Goal: Task Accomplishment & Management: Use online tool/utility

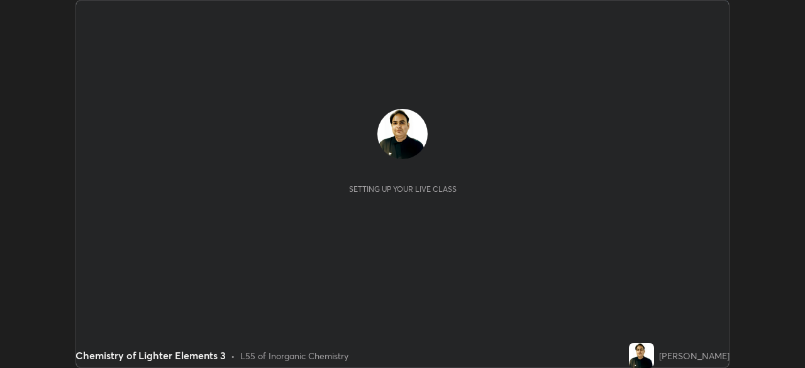
scroll to position [368, 804]
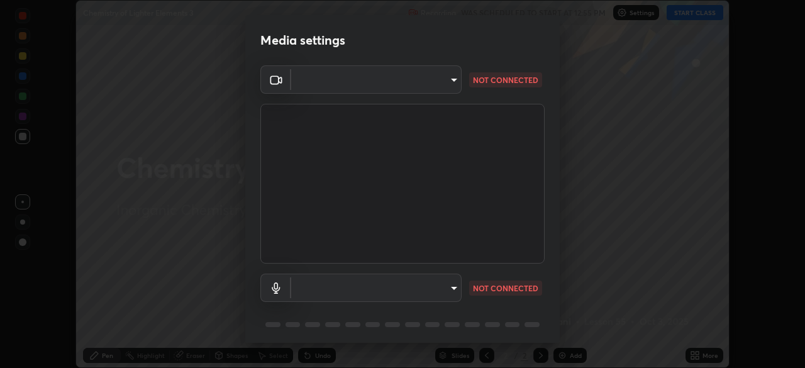
type input "495e9aafafa99ab02b2630cd73316b4ffac4e6b0a44c495734db4bb24564e739"
type input "default"
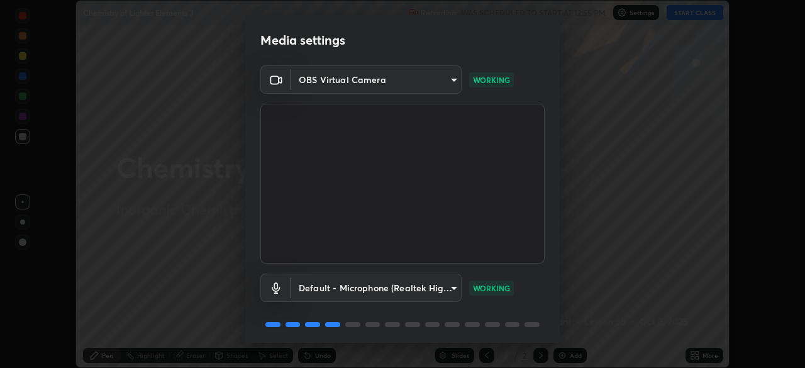
scroll to position [45, 0]
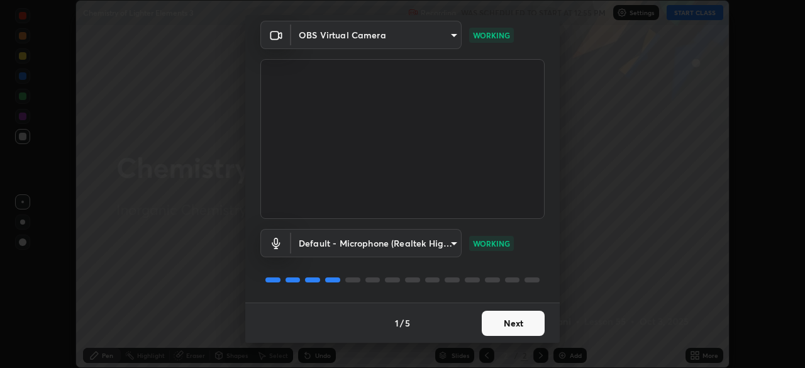
click at [523, 323] on button "Next" at bounding box center [513, 323] width 63 height 25
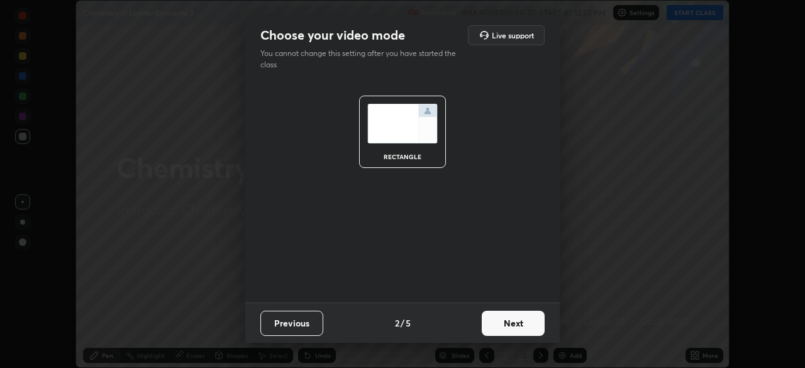
click at [536, 326] on button "Next" at bounding box center [513, 323] width 63 height 25
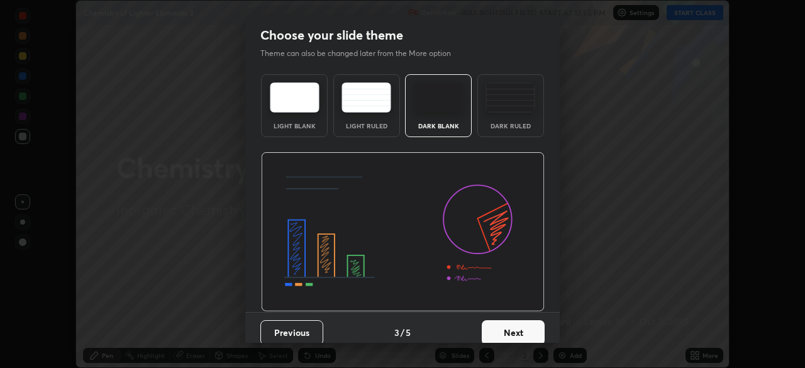
click at [538, 333] on button "Next" at bounding box center [513, 332] width 63 height 25
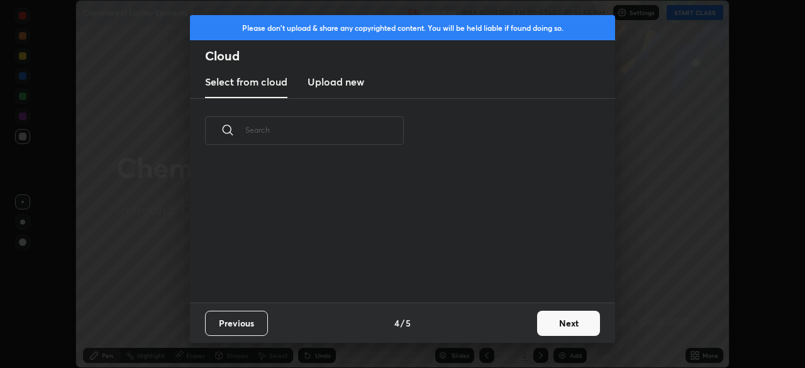
click at [551, 333] on button "Next" at bounding box center [568, 323] width 63 height 25
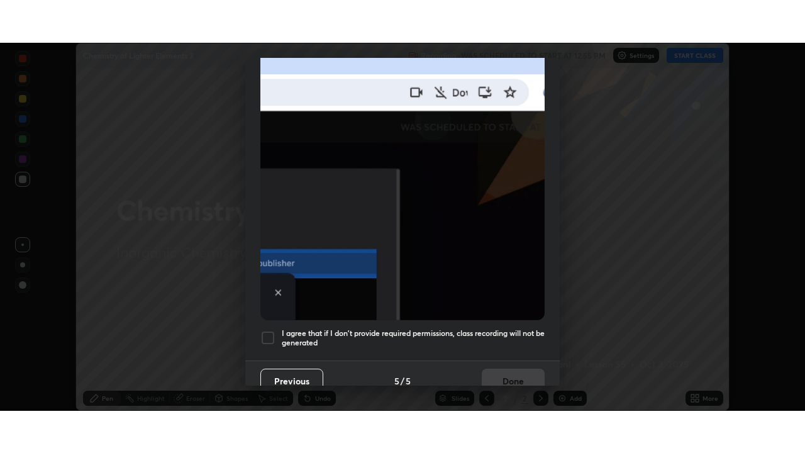
scroll to position [297, 0]
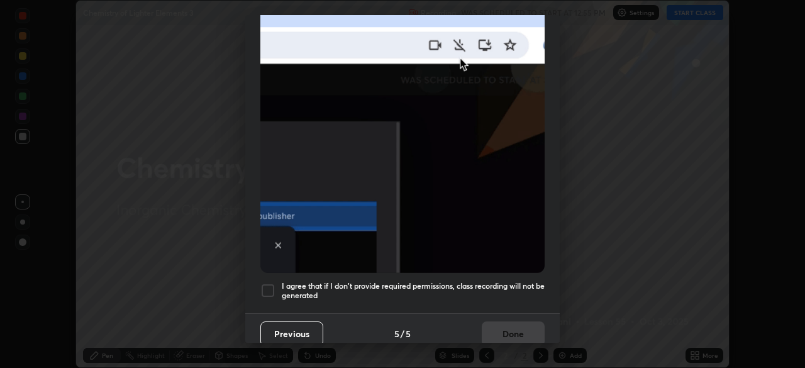
click at [272, 283] on div at bounding box center [267, 290] width 15 height 15
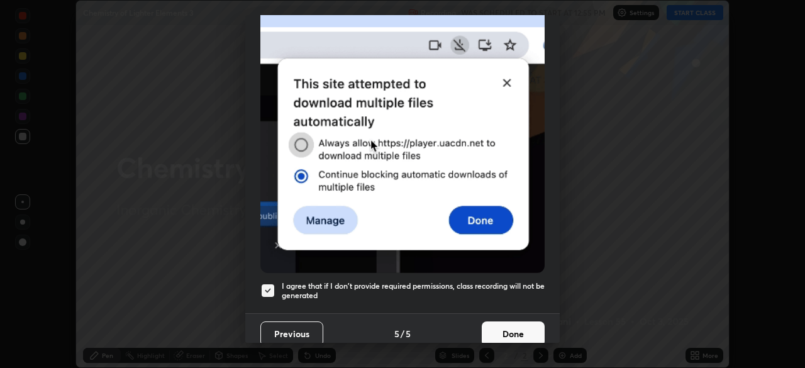
click at [518, 330] on button "Done" at bounding box center [513, 333] width 63 height 25
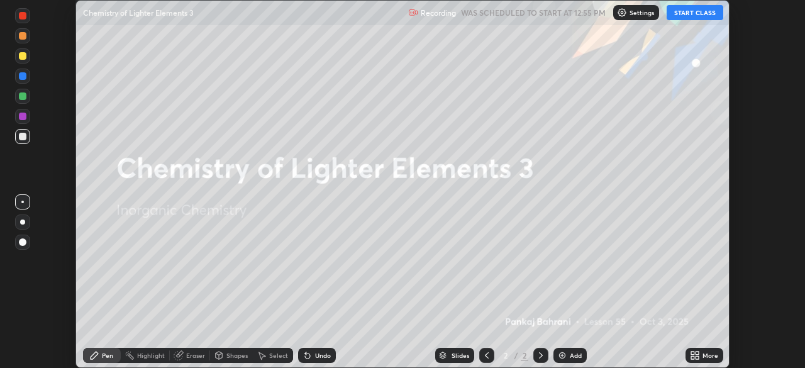
click at [708, 350] on div "More" at bounding box center [705, 355] width 38 height 15
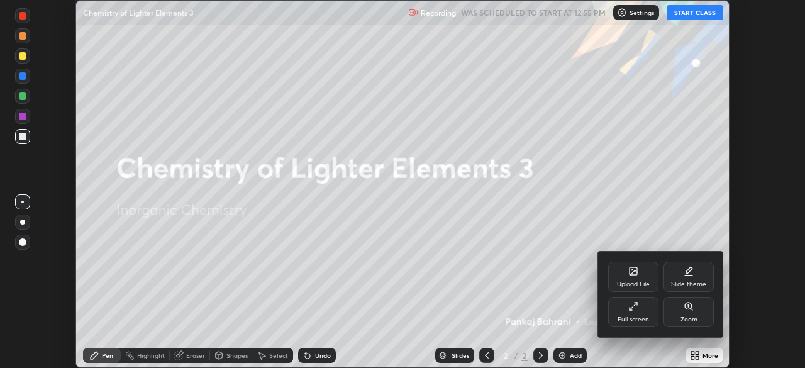
click at [647, 308] on div "Full screen" at bounding box center [633, 312] width 50 height 30
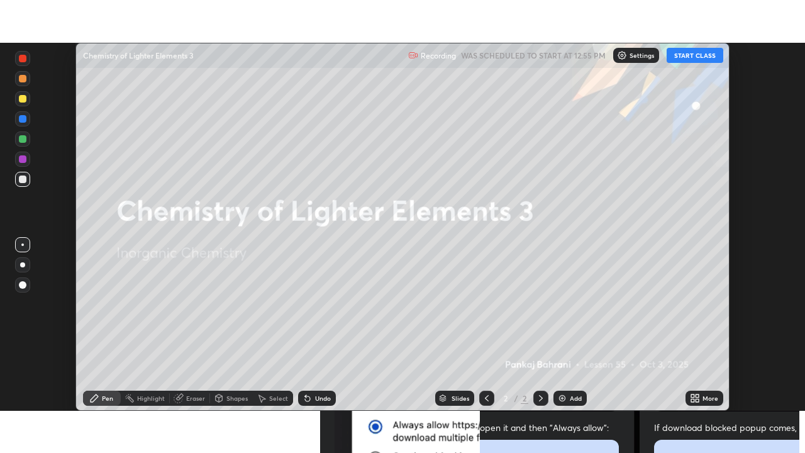
scroll to position [453, 805]
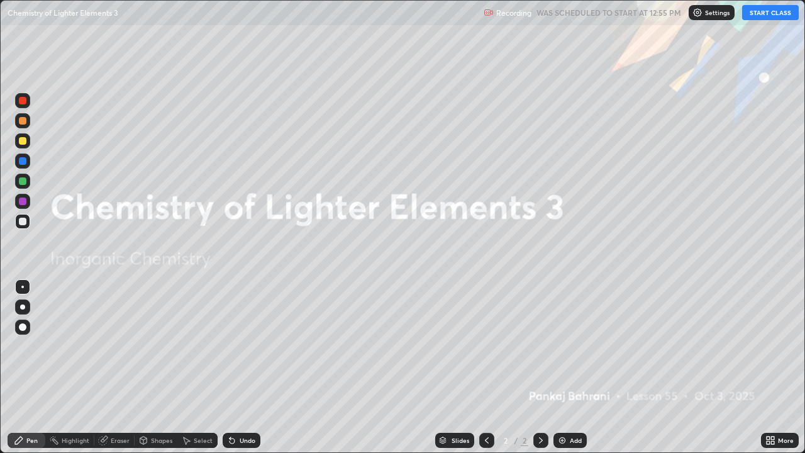
click at [774, 13] on button "START CLASS" at bounding box center [770, 12] width 57 height 15
click at [778, 367] on div "More" at bounding box center [786, 440] width 16 height 6
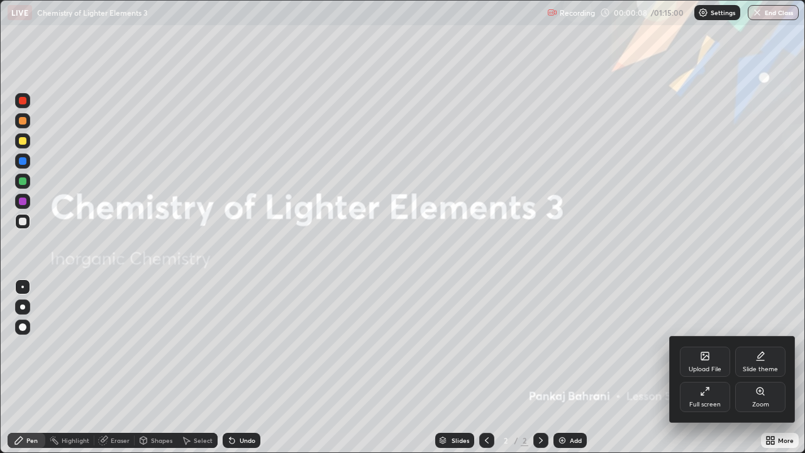
click at [714, 366] on div "Upload File" at bounding box center [705, 369] width 33 height 6
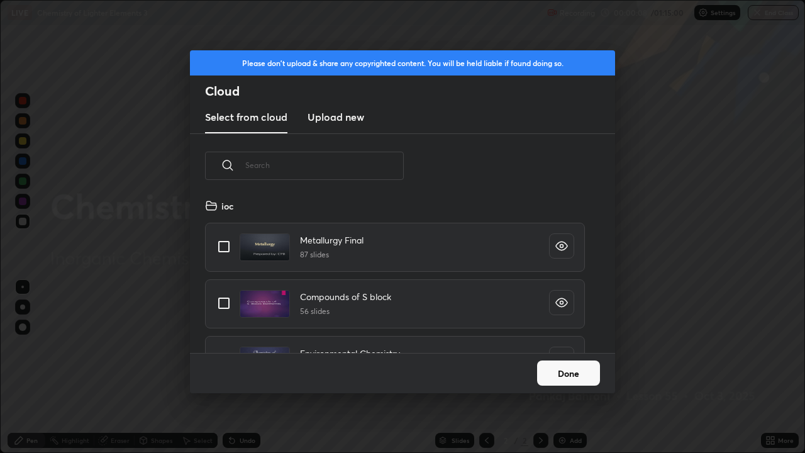
scroll to position [155, 404]
click at [236, 305] on input "grid" at bounding box center [224, 303] width 26 height 26
checkbox input "true"
click at [585, 367] on button "Done" at bounding box center [568, 372] width 63 height 25
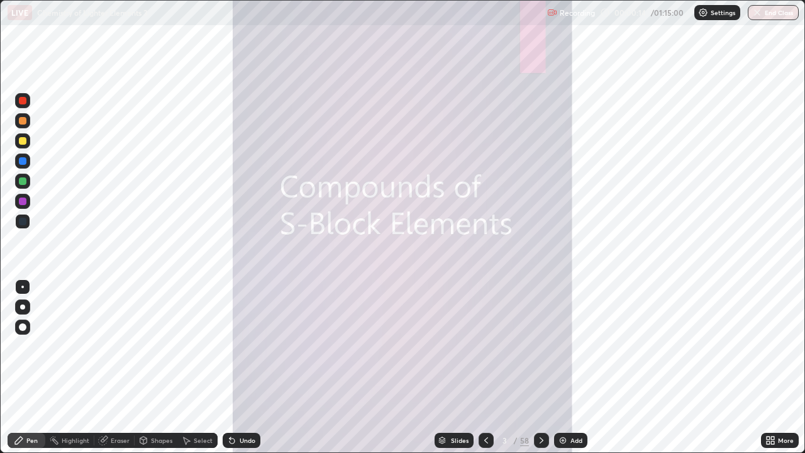
click at [540, 367] on icon at bounding box center [542, 440] width 10 height 10
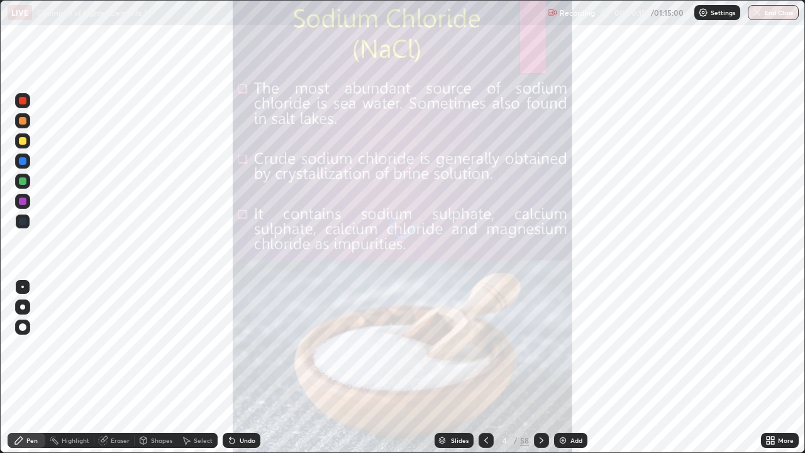
click at [539, 367] on div at bounding box center [541, 440] width 15 height 15
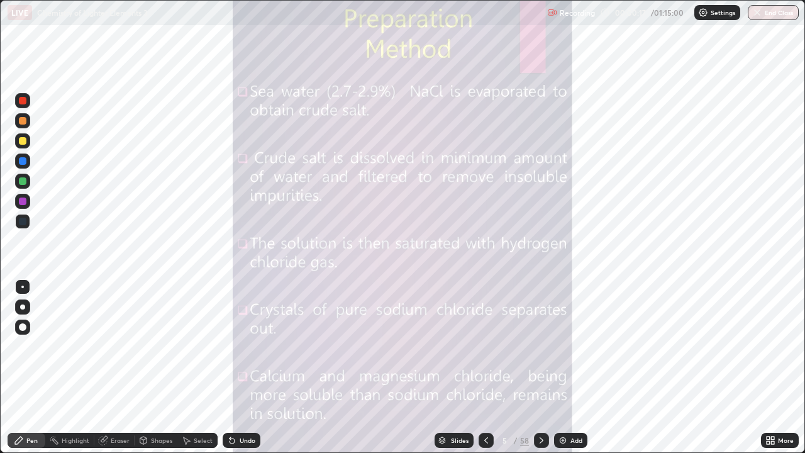
click at [460, 367] on div "Slides" at bounding box center [460, 440] width 18 height 6
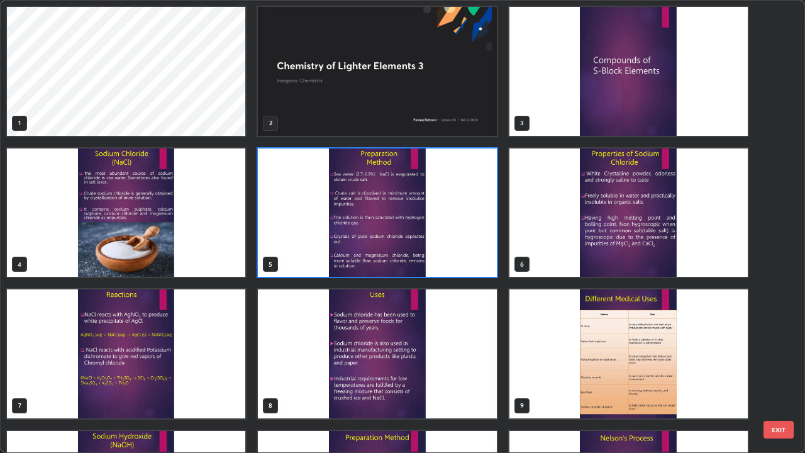
scroll to position [4, 7]
click at [228, 226] on img "grid" at bounding box center [126, 212] width 238 height 129
click at [226, 227] on img "grid" at bounding box center [126, 212] width 238 height 129
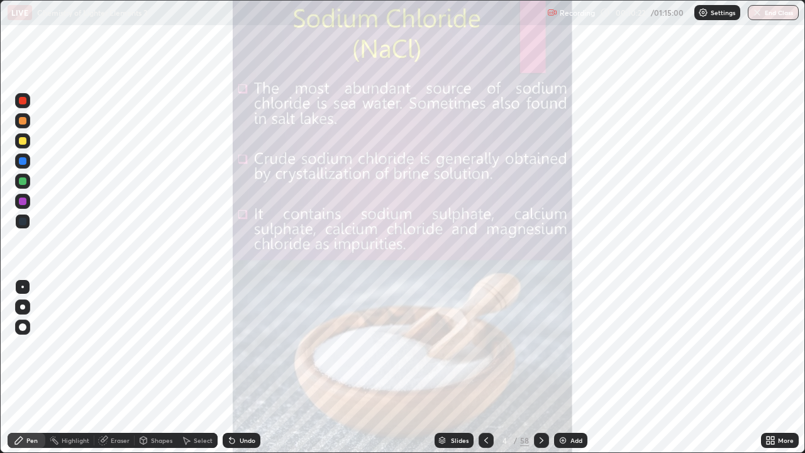
click at [537, 367] on icon at bounding box center [542, 440] width 10 height 10
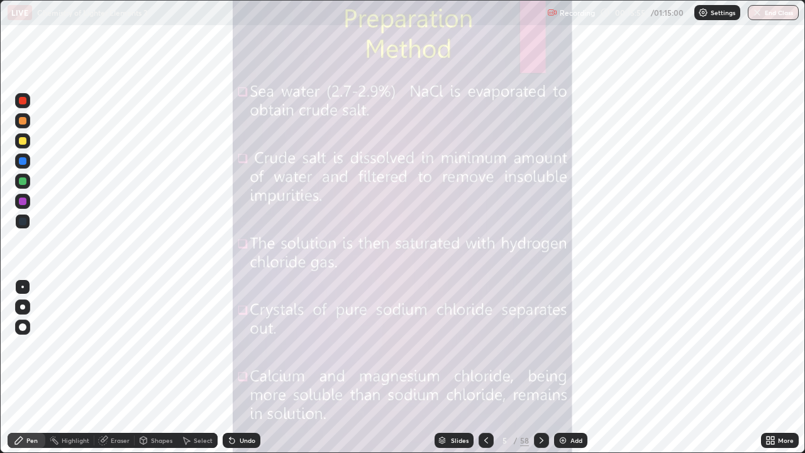
click at [540, 367] on icon at bounding box center [542, 440] width 10 height 10
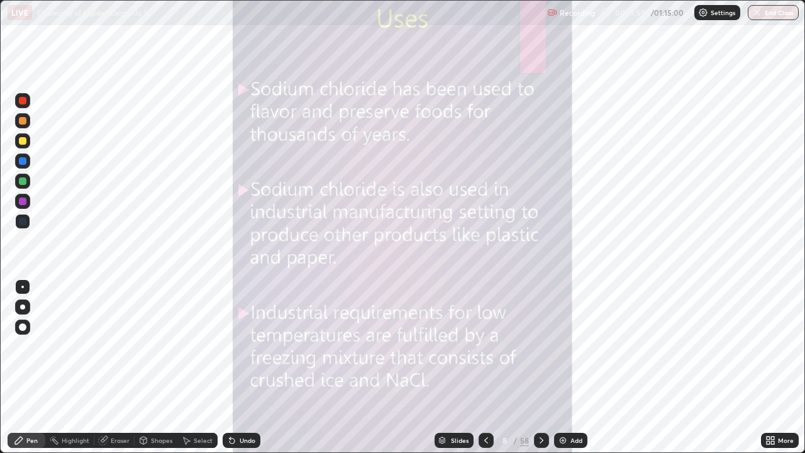
click at [538, 367] on icon at bounding box center [542, 440] width 10 height 10
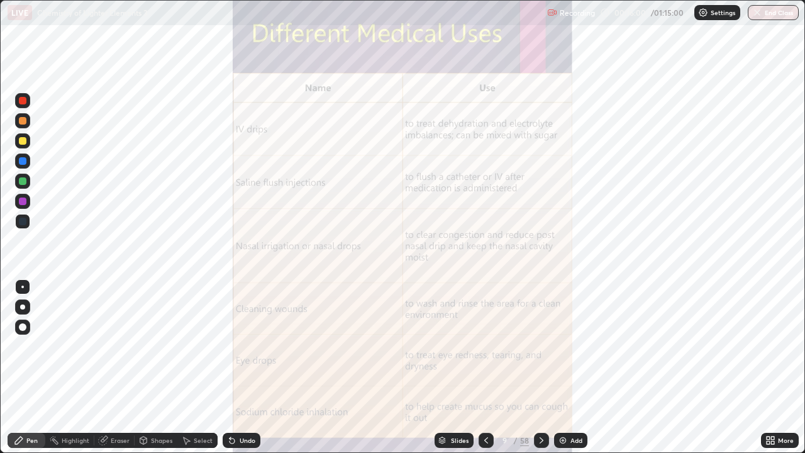
click at [540, 367] on icon at bounding box center [542, 440] width 10 height 10
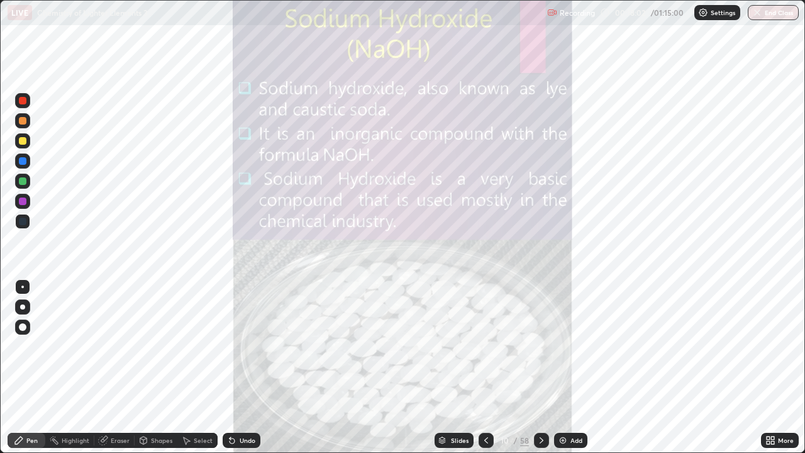
click at [535, 367] on div at bounding box center [541, 440] width 15 height 15
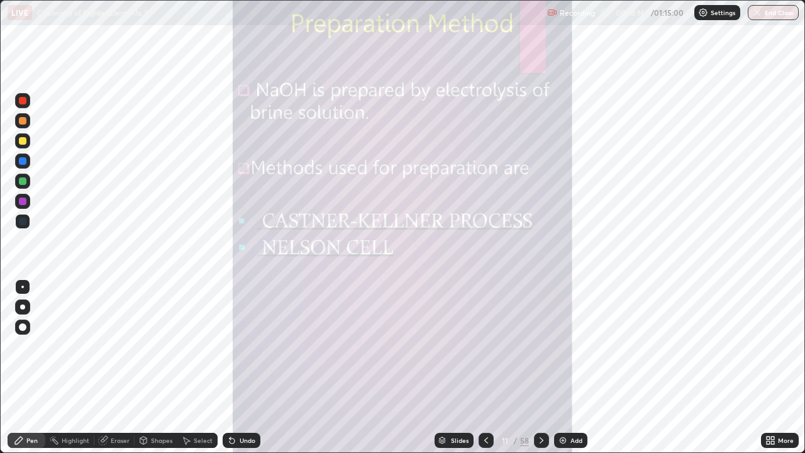
click at [540, 367] on icon at bounding box center [542, 440] width 10 height 10
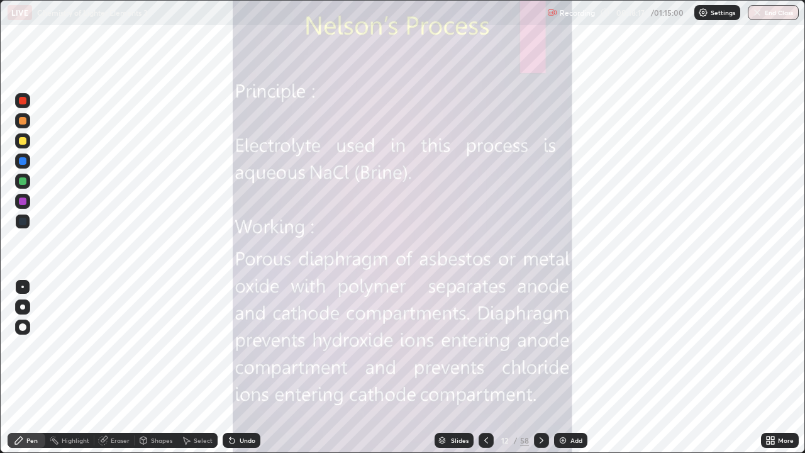
click at [542, 367] on icon at bounding box center [542, 440] width 4 height 6
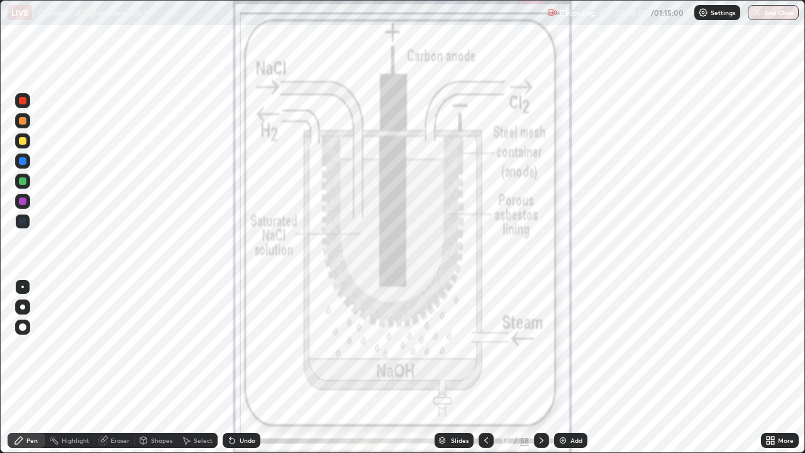
click at [540, 367] on icon at bounding box center [542, 440] width 10 height 10
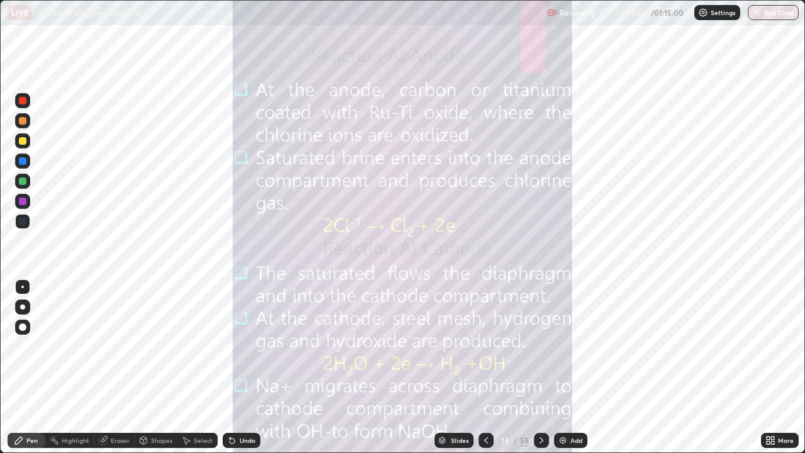
click at [536, 367] on div at bounding box center [541, 440] width 15 height 15
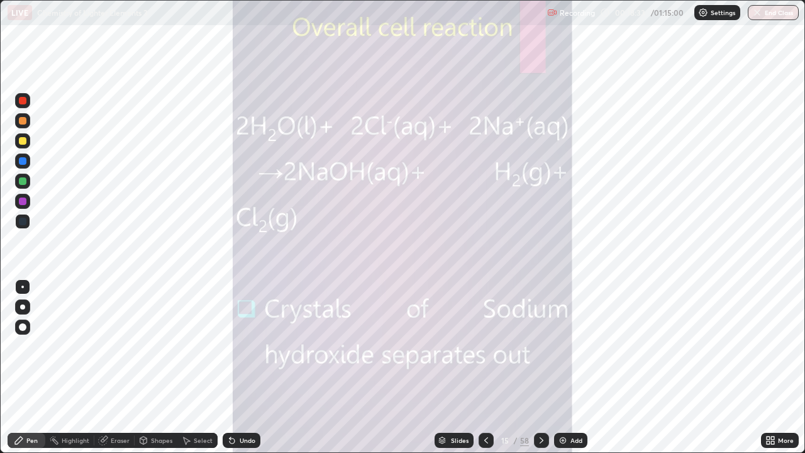
click at [534, 367] on div at bounding box center [541, 440] width 15 height 15
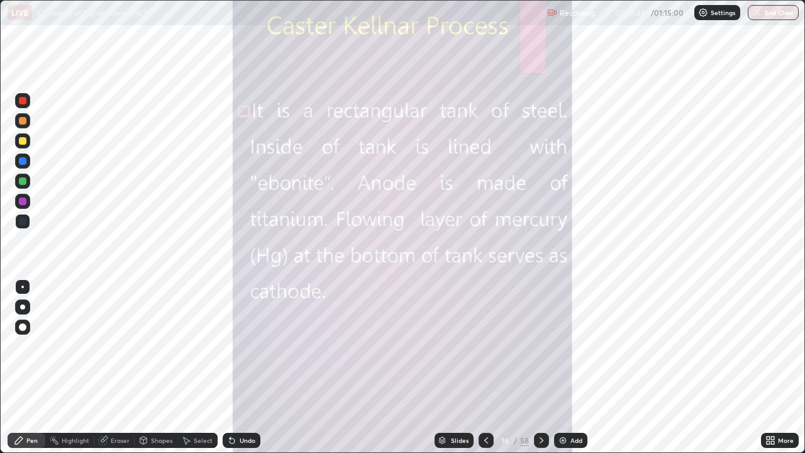
click at [540, 367] on icon at bounding box center [542, 440] width 4 height 6
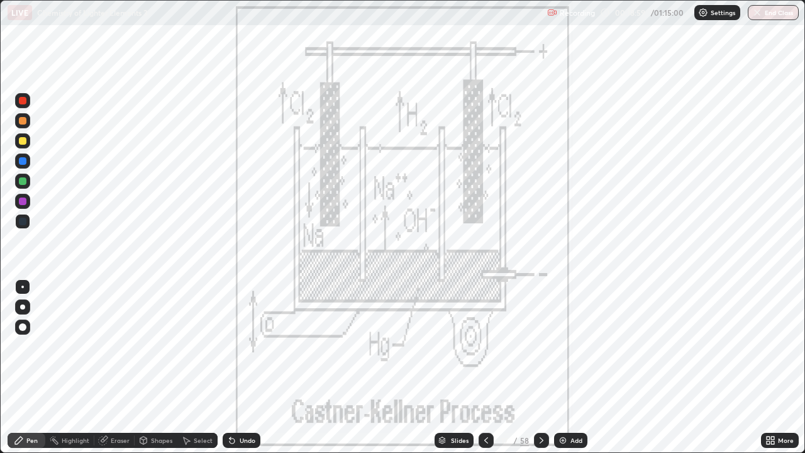
click at [543, 367] on div at bounding box center [541, 440] width 15 height 25
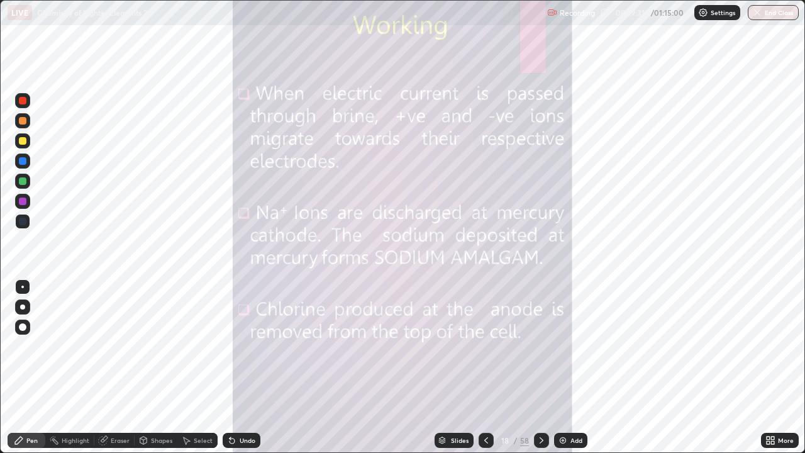
click at [485, 367] on icon at bounding box center [486, 440] width 4 height 6
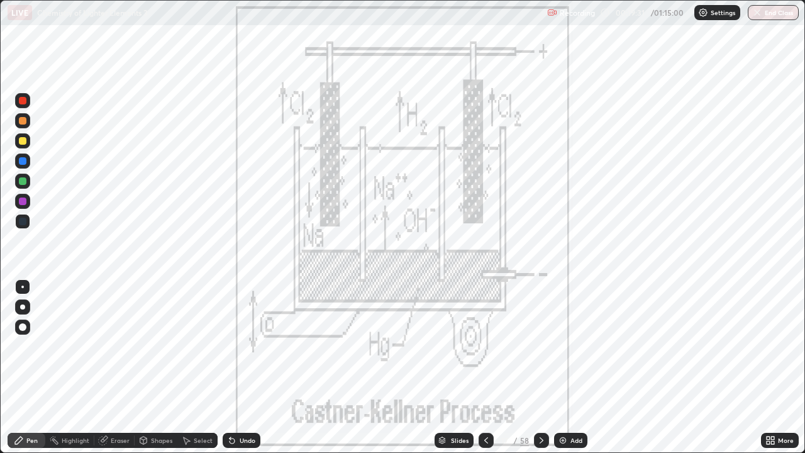
click at [486, 367] on icon at bounding box center [486, 440] width 10 height 10
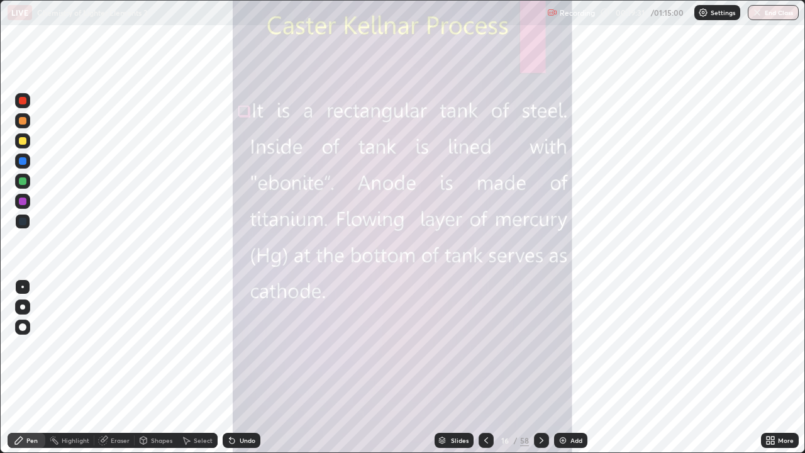
click at [485, 367] on icon at bounding box center [486, 440] width 10 height 10
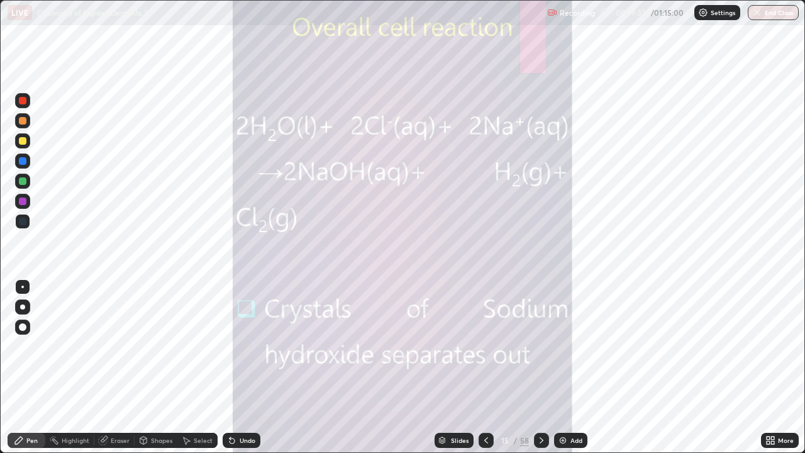
click at [485, 367] on icon at bounding box center [486, 440] width 10 height 10
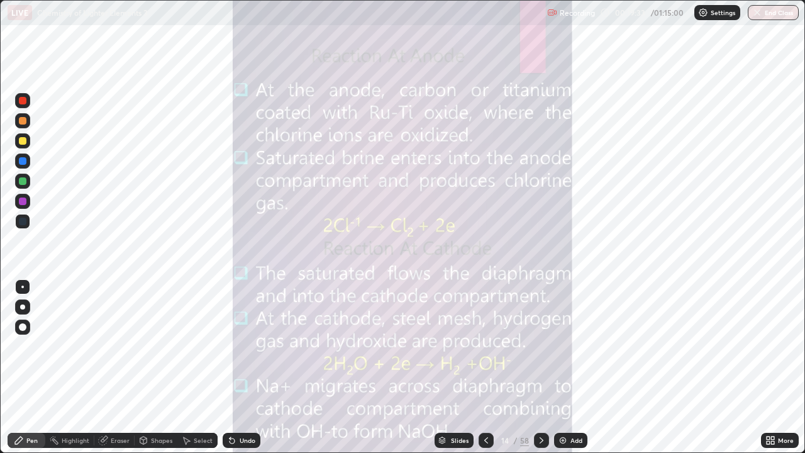
click at [485, 367] on icon at bounding box center [486, 440] width 10 height 10
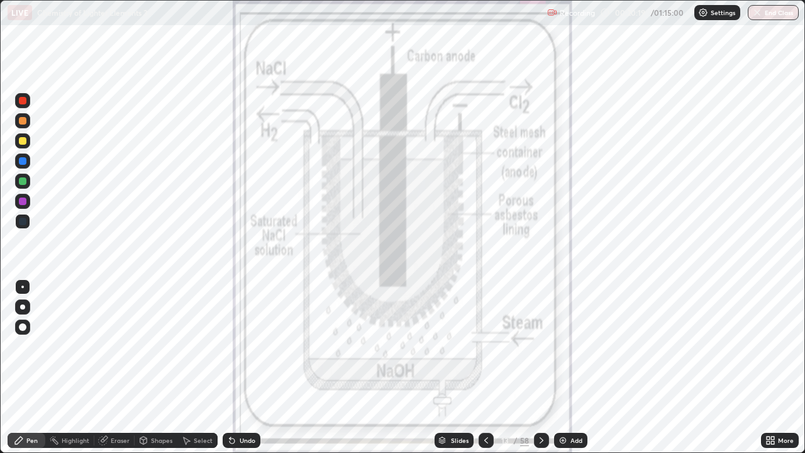
click at [540, 367] on icon at bounding box center [542, 440] width 10 height 10
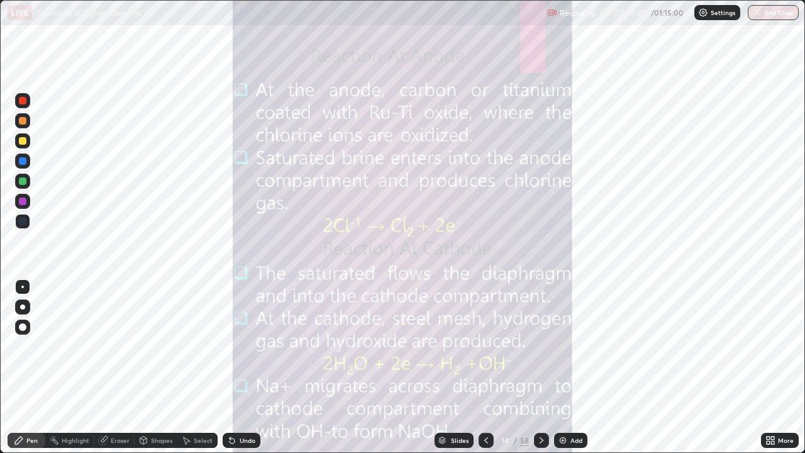
click at [542, 367] on div at bounding box center [541, 440] width 15 height 15
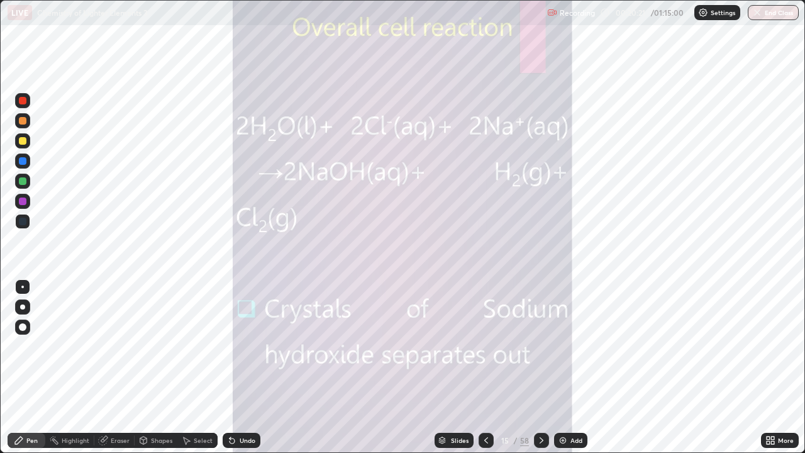
click at [542, 367] on icon at bounding box center [542, 440] width 4 height 6
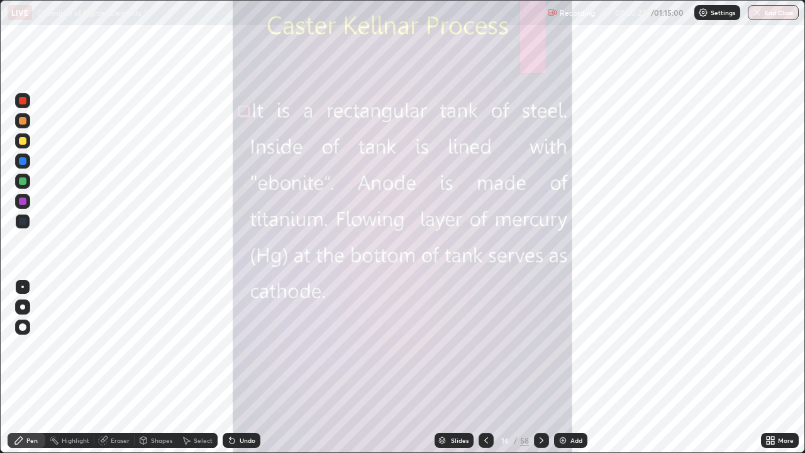
click at [539, 367] on icon at bounding box center [542, 440] width 10 height 10
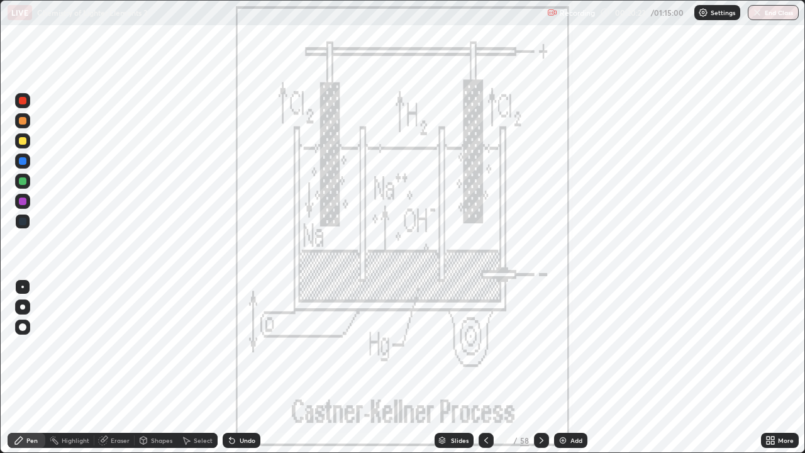
click at [540, 367] on icon at bounding box center [542, 440] width 10 height 10
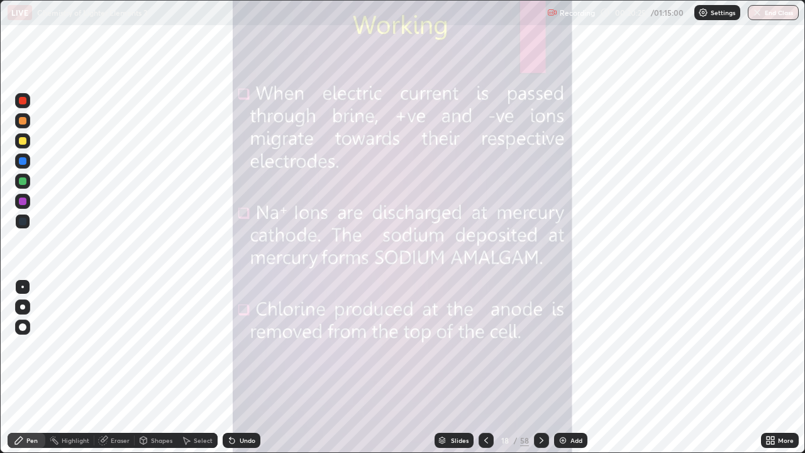
click at [545, 367] on div at bounding box center [541, 440] width 15 height 15
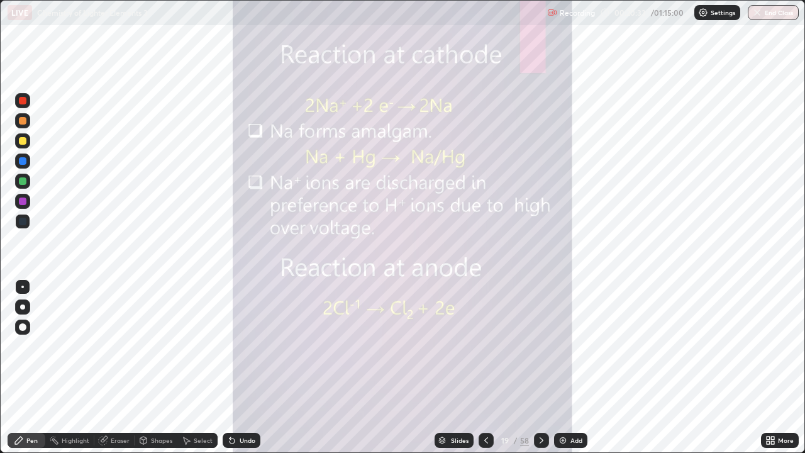
click at [538, 367] on icon at bounding box center [542, 440] width 10 height 10
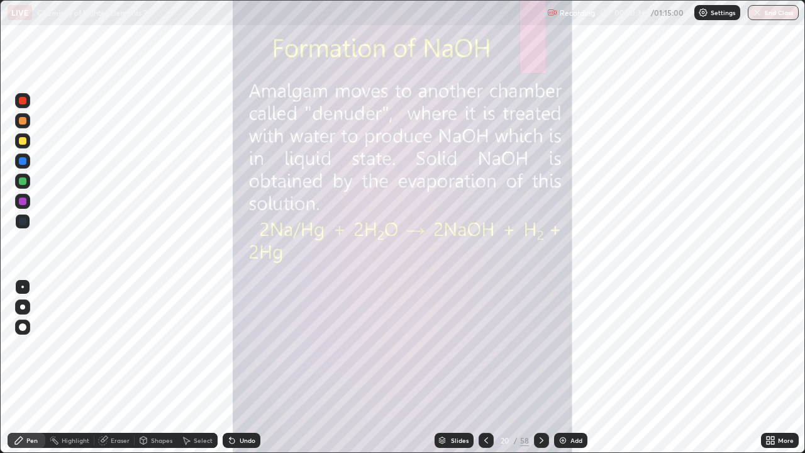
click at [540, 367] on icon at bounding box center [542, 440] width 10 height 10
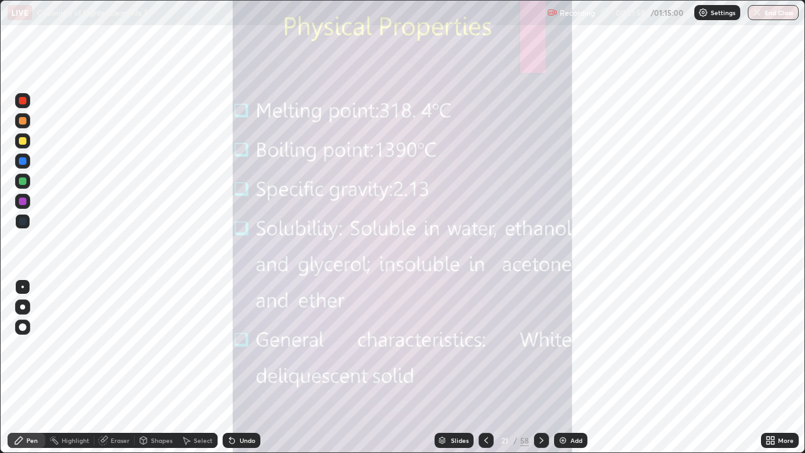
click at [541, 367] on icon at bounding box center [542, 440] width 10 height 10
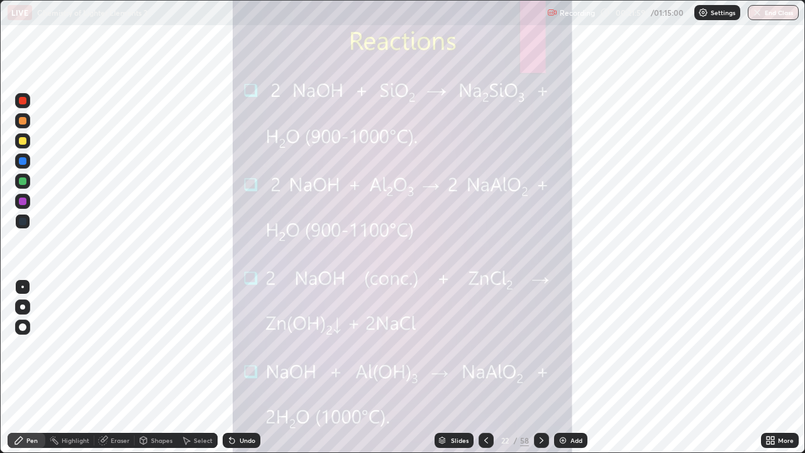
click at [540, 367] on icon at bounding box center [542, 440] width 10 height 10
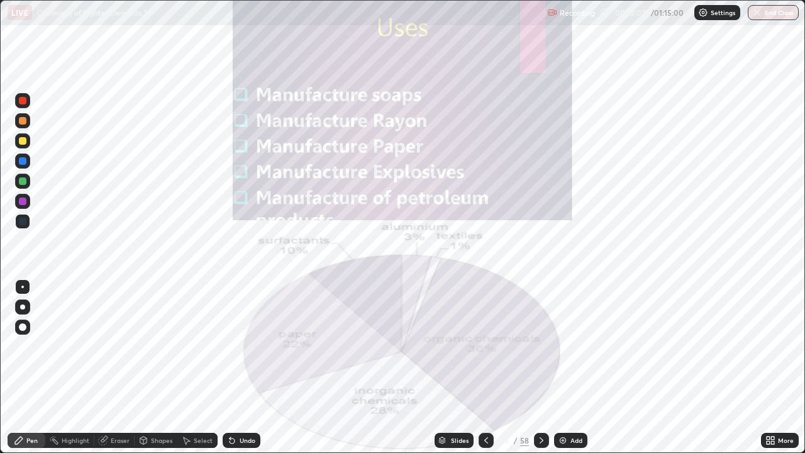
click at [786, 367] on div "More" at bounding box center [780, 440] width 38 height 15
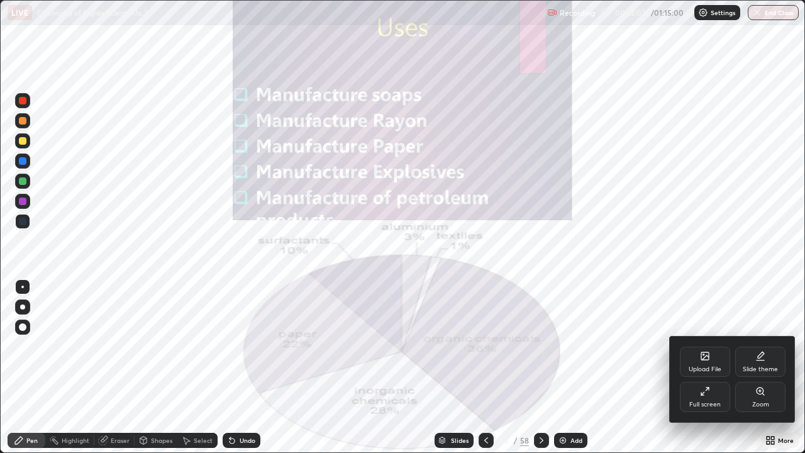
click at [767, 367] on div "Zoom" at bounding box center [760, 397] width 50 height 30
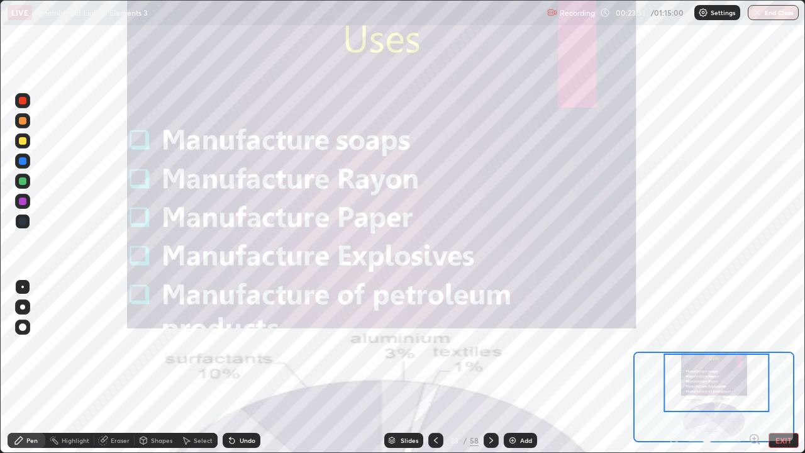
click at [490, 367] on icon at bounding box center [491, 440] width 10 height 10
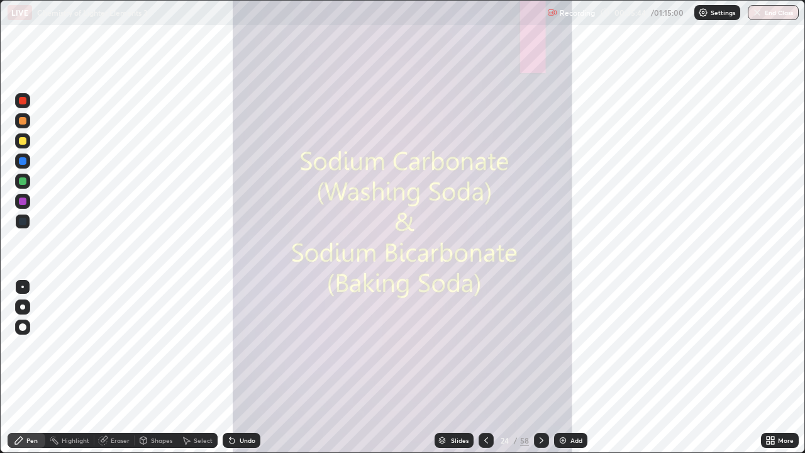
click at [540, 367] on icon at bounding box center [542, 440] width 10 height 10
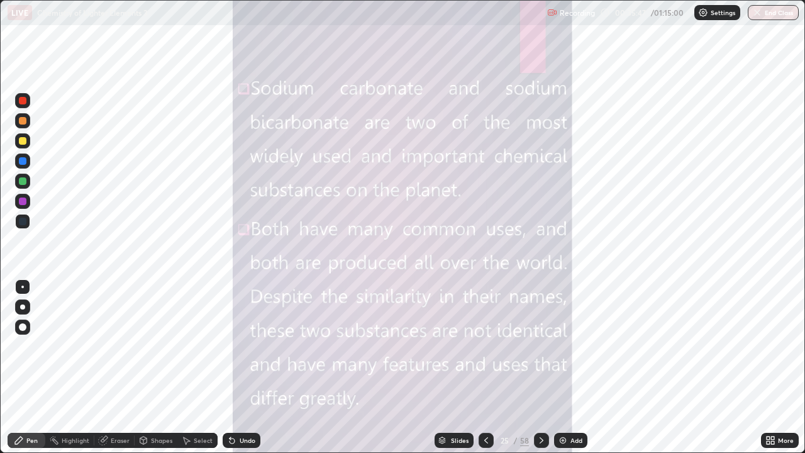
click at [542, 367] on icon at bounding box center [542, 440] width 10 height 10
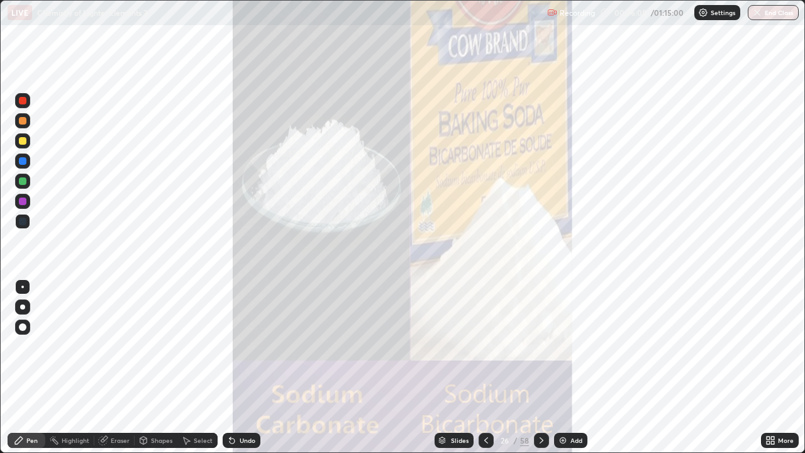
click at [545, 367] on div at bounding box center [541, 440] width 15 height 15
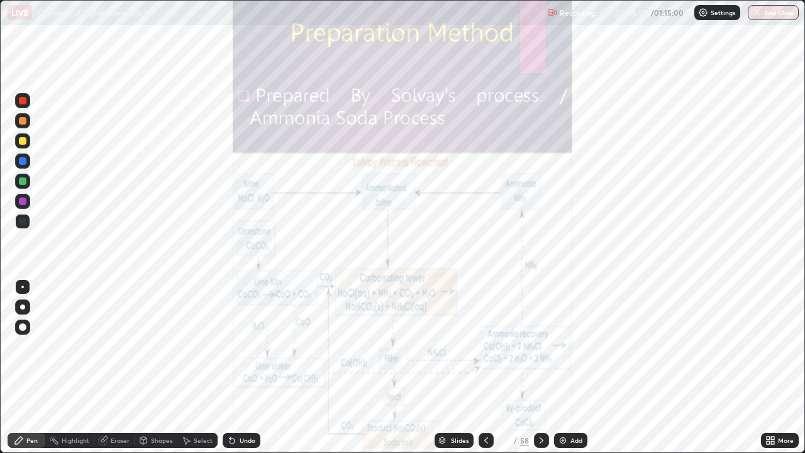
click at [540, 367] on icon at bounding box center [542, 440] width 10 height 10
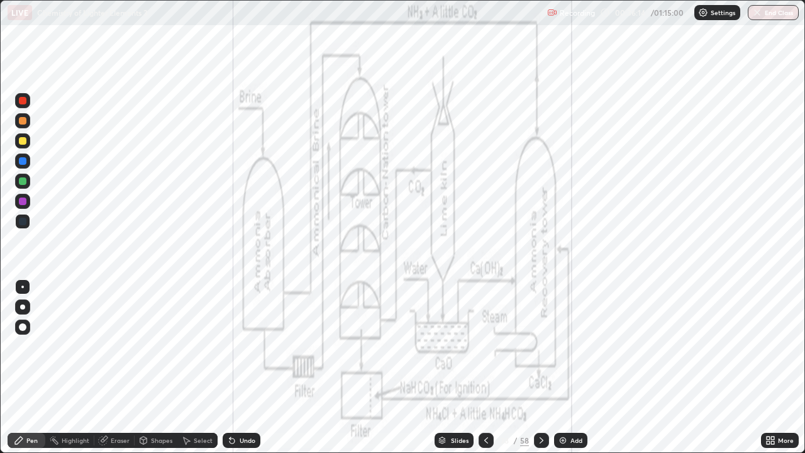
click at [786, 367] on div "More" at bounding box center [780, 440] width 38 height 15
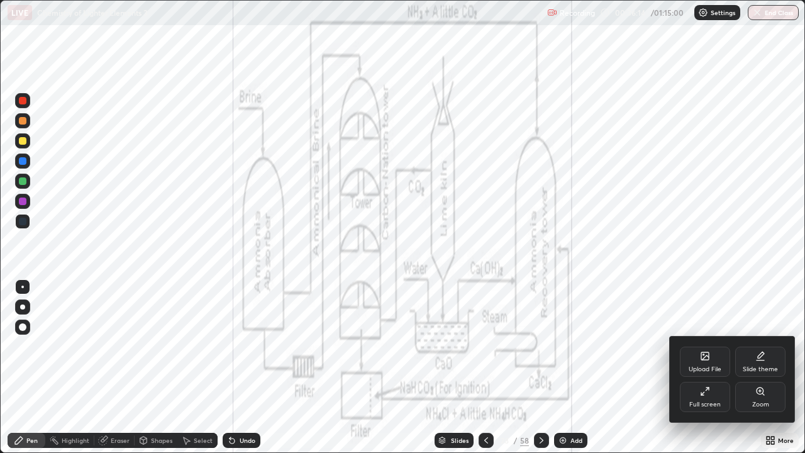
click at [762, 367] on div "Zoom" at bounding box center [760, 404] width 17 height 6
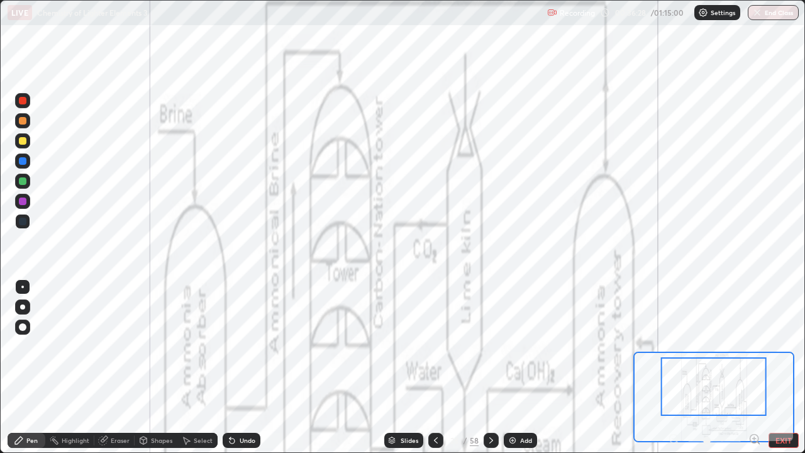
click at [793, 367] on button "EXIT" at bounding box center [784, 440] width 30 height 15
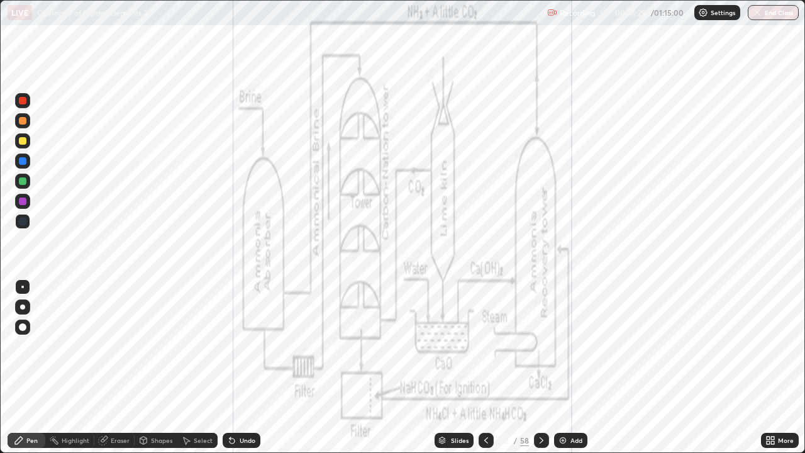
click at [545, 367] on div at bounding box center [541, 440] width 15 height 15
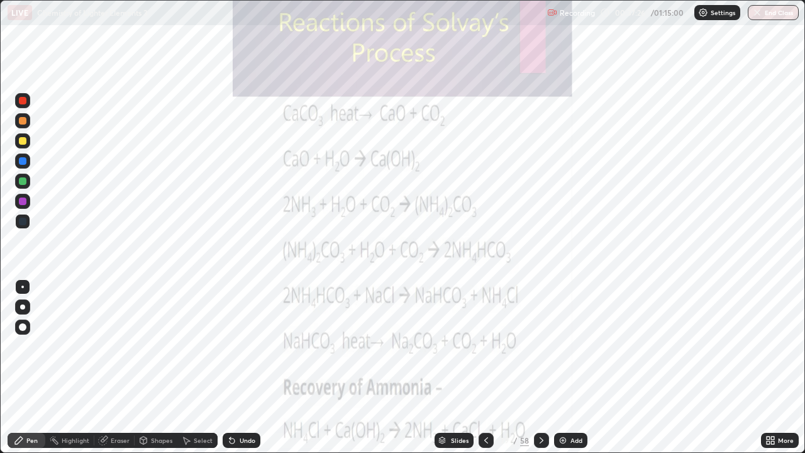
click at [545, 367] on icon at bounding box center [542, 440] width 10 height 10
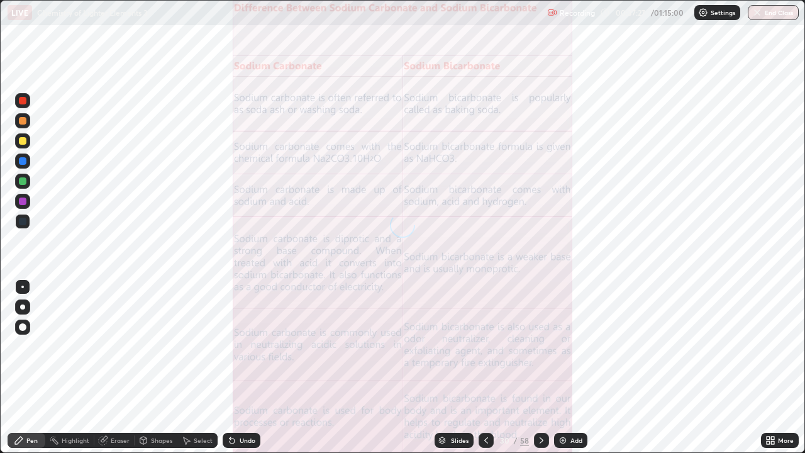
click at [537, 367] on div at bounding box center [541, 440] width 15 height 25
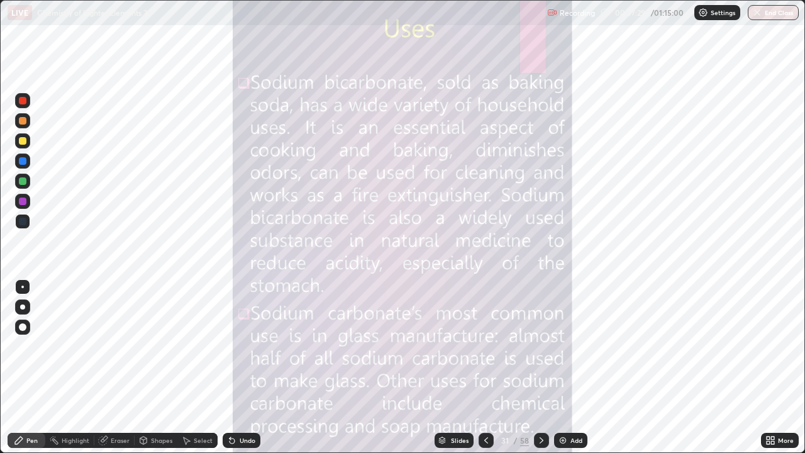
click at [540, 367] on icon at bounding box center [542, 440] width 4 height 6
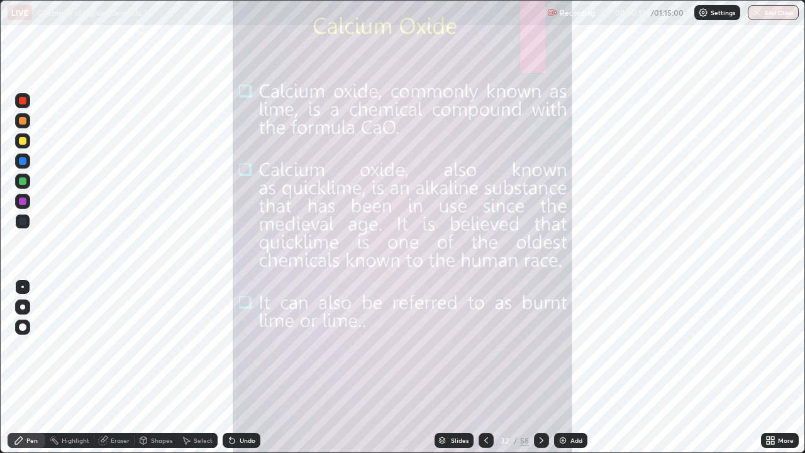
click at [534, 367] on div at bounding box center [541, 440] width 15 height 15
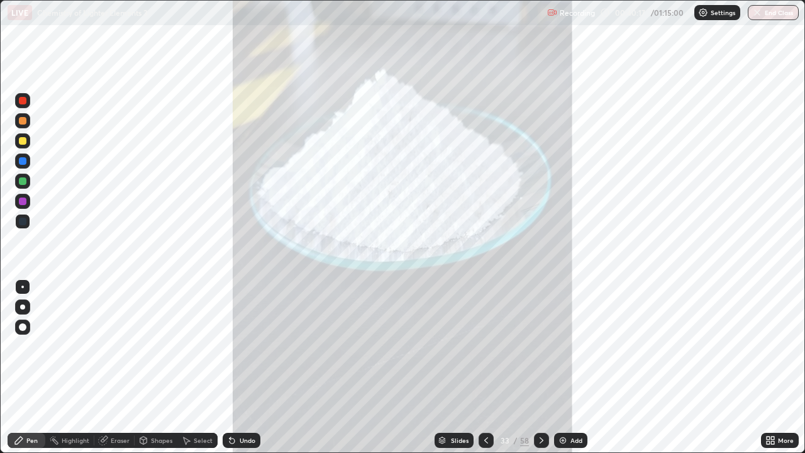
click at [547, 367] on div at bounding box center [541, 440] width 15 height 15
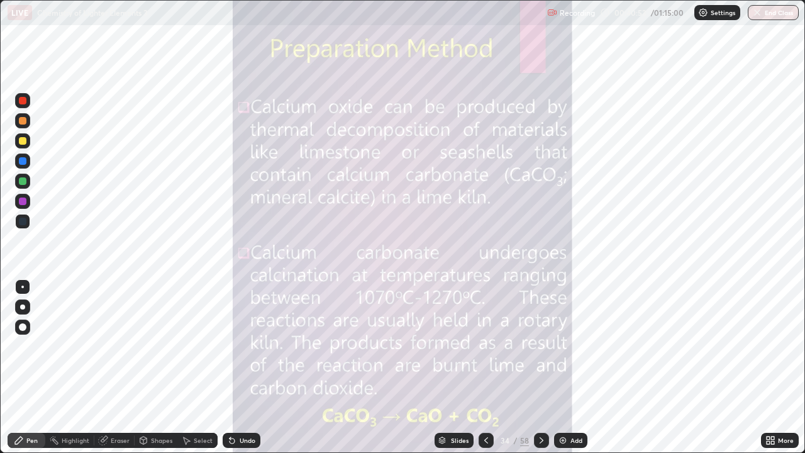
click at [540, 367] on icon at bounding box center [542, 440] width 10 height 10
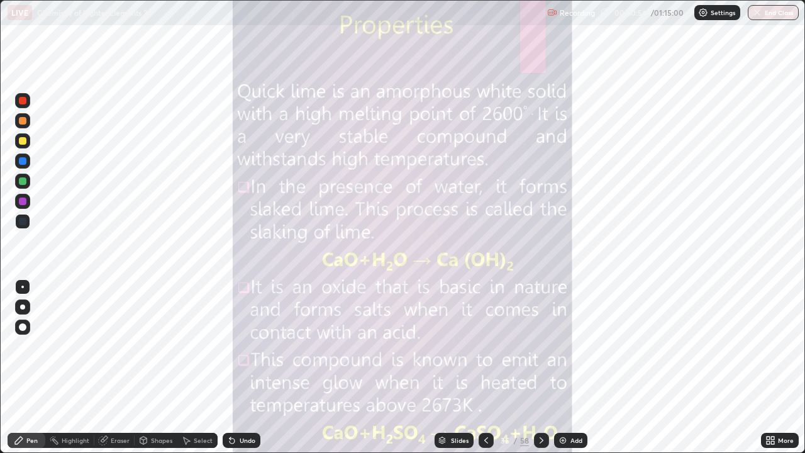
click at [540, 367] on icon at bounding box center [542, 440] width 10 height 10
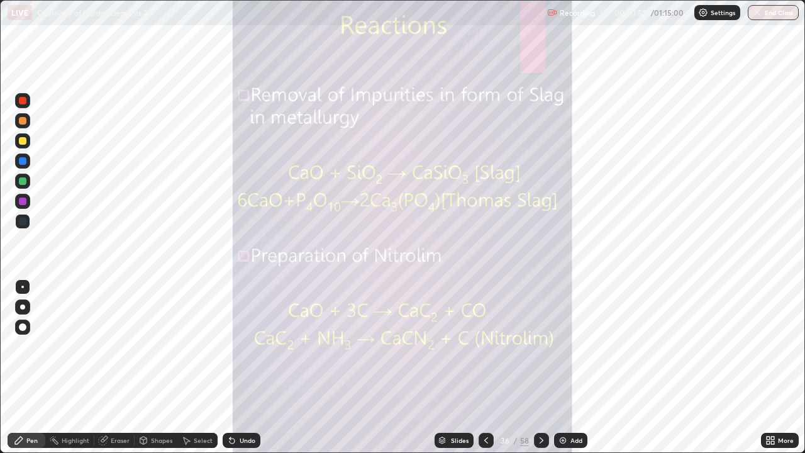
click at [547, 367] on div at bounding box center [541, 440] width 15 height 15
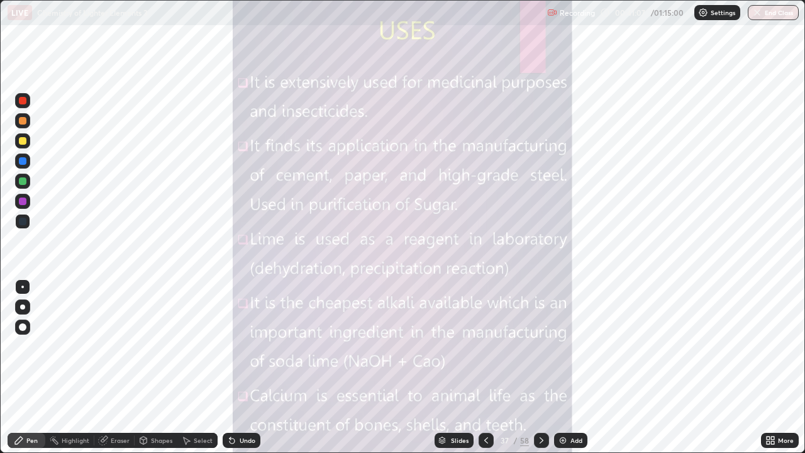
click at [547, 367] on div at bounding box center [541, 440] width 15 height 25
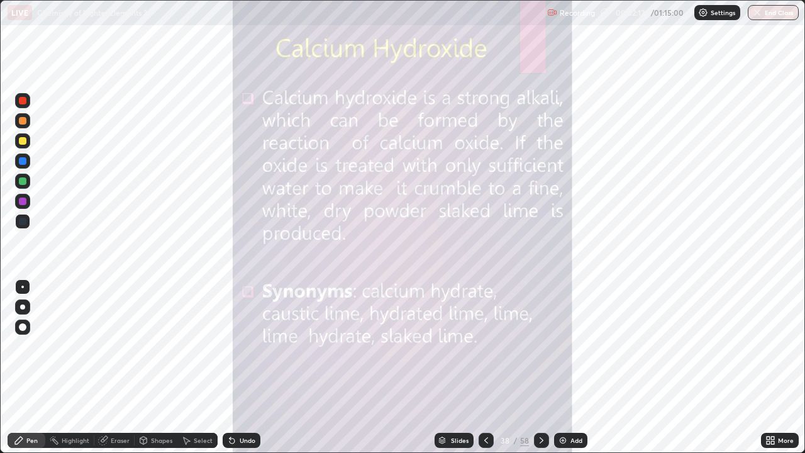
click at [545, 367] on icon at bounding box center [542, 440] width 10 height 10
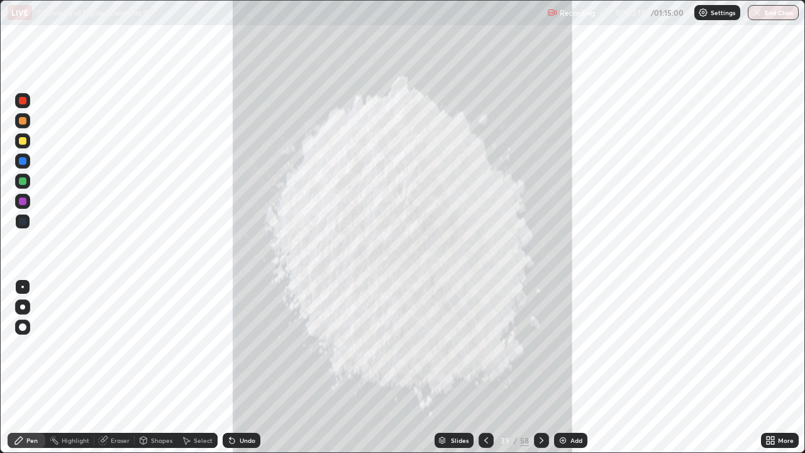
click at [540, 367] on icon at bounding box center [542, 440] width 10 height 10
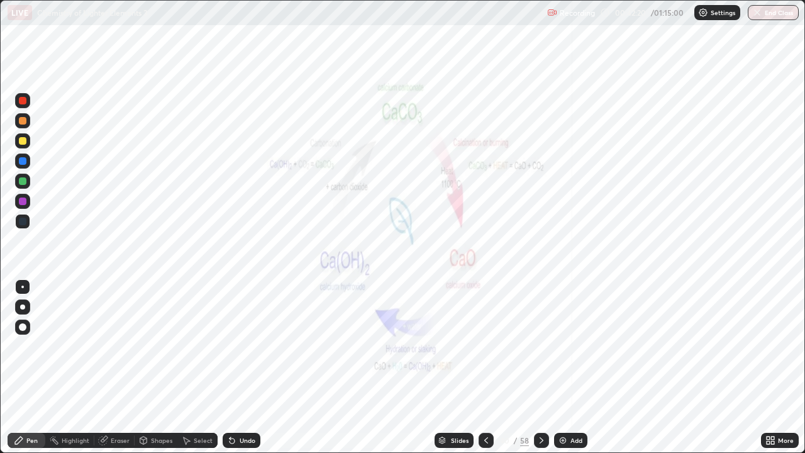
click at [547, 367] on div at bounding box center [541, 440] width 15 height 25
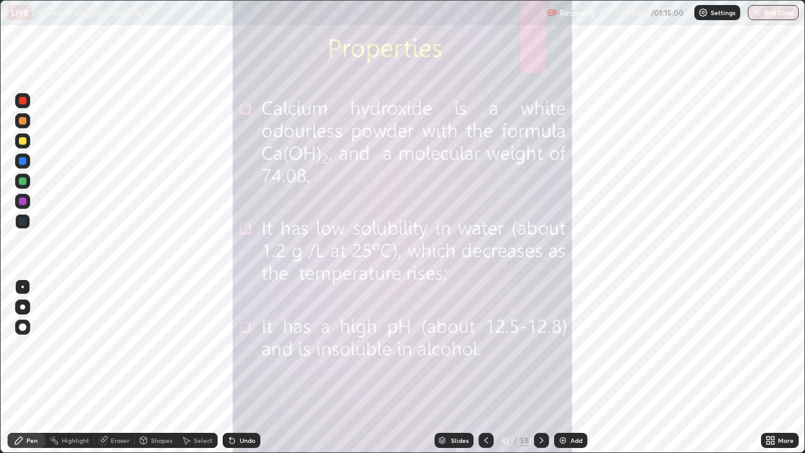
click at [540, 367] on icon at bounding box center [542, 440] width 10 height 10
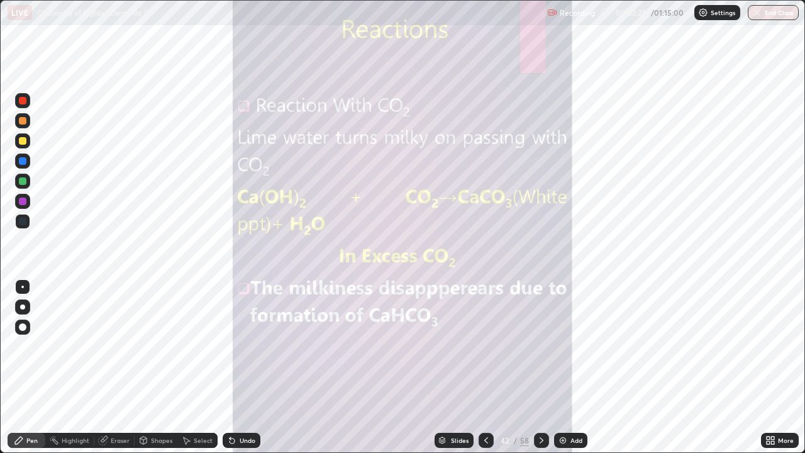
click at [541, 367] on icon at bounding box center [542, 440] width 10 height 10
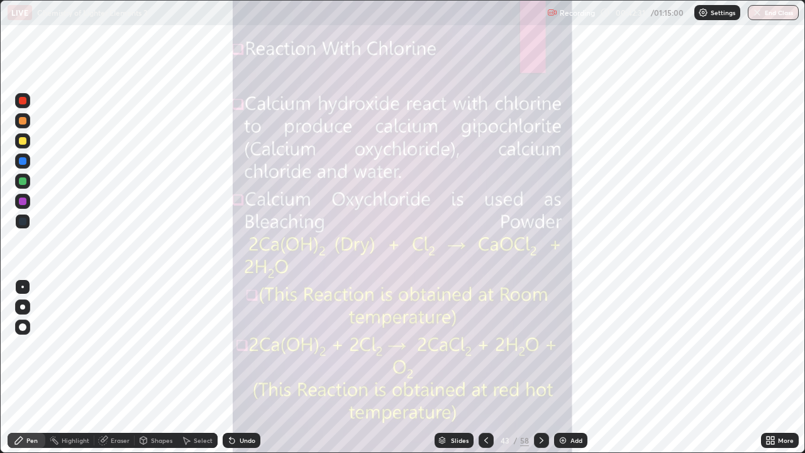
click at [540, 367] on icon at bounding box center [542, 440] width 10 height 10
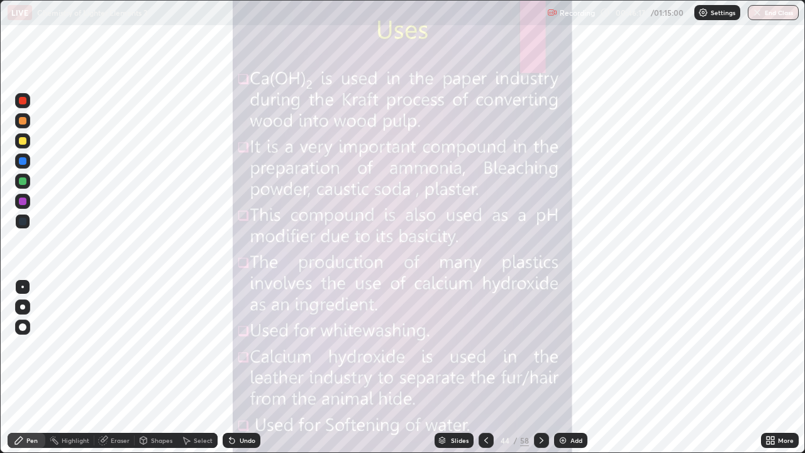
click at [540, 367] on icon at bounding box center [542, 440] width 10 height 10
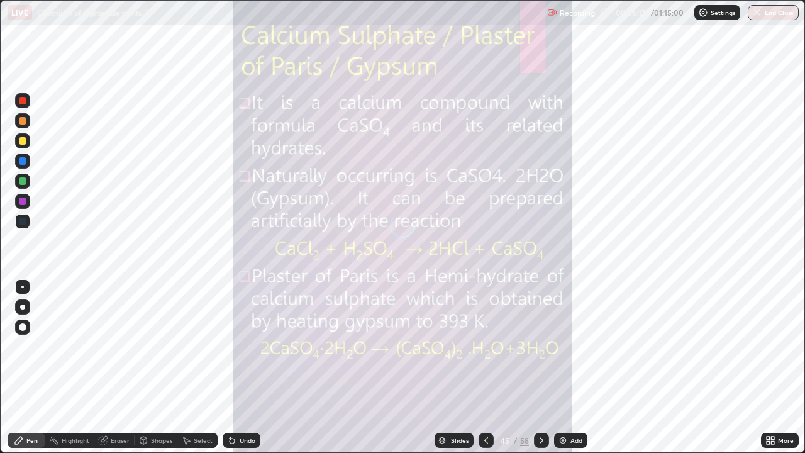
click at [537, 367] on icon at bounding box center [542, 440] width 10 height 10
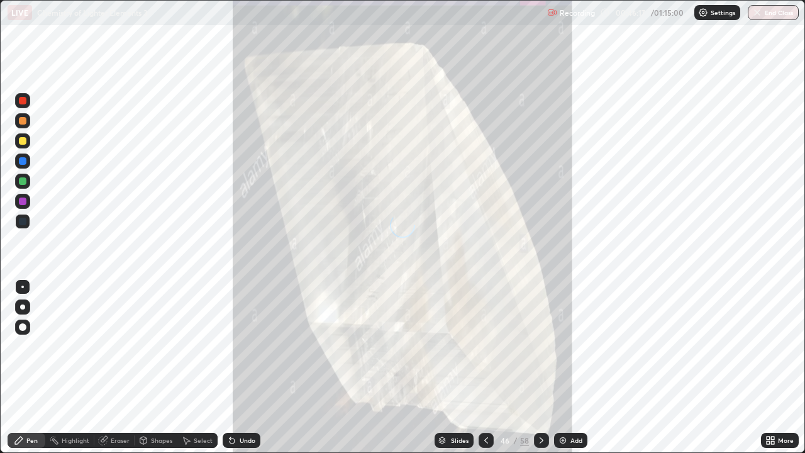
click at [534, 367] on div at bounding box center [541, 440] width 15 height 15
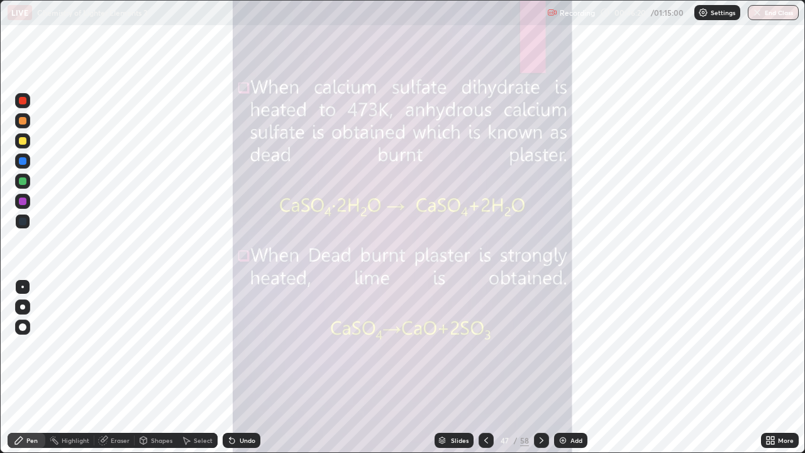
click at [484, 367] on icon at bounding box center [486, 440] width 10 height 10
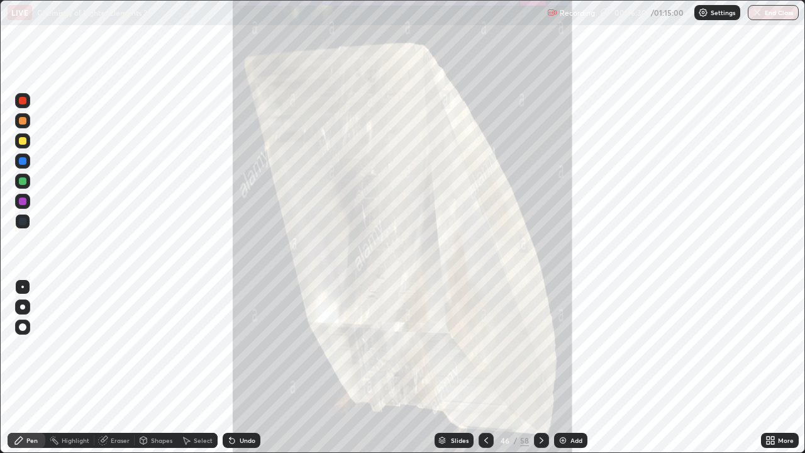
click at [540, 367] on icon at bounding box center [542, 440] width 10 height 10
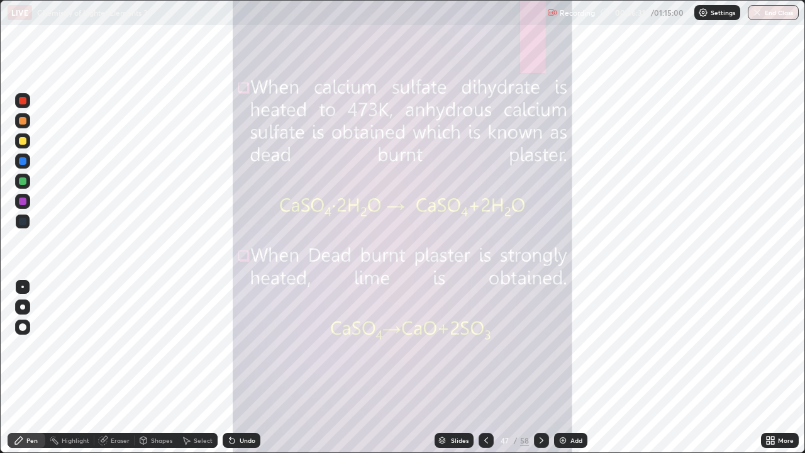
click at [547, 367] on div at bounding box center [541, 440] width 15 height 15
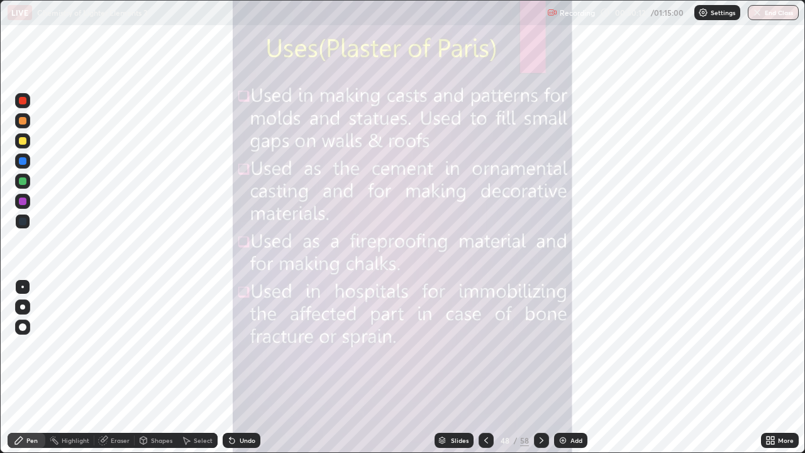
click at [540, 367] on icon at bounding box center [542, 440] width 10 height 10
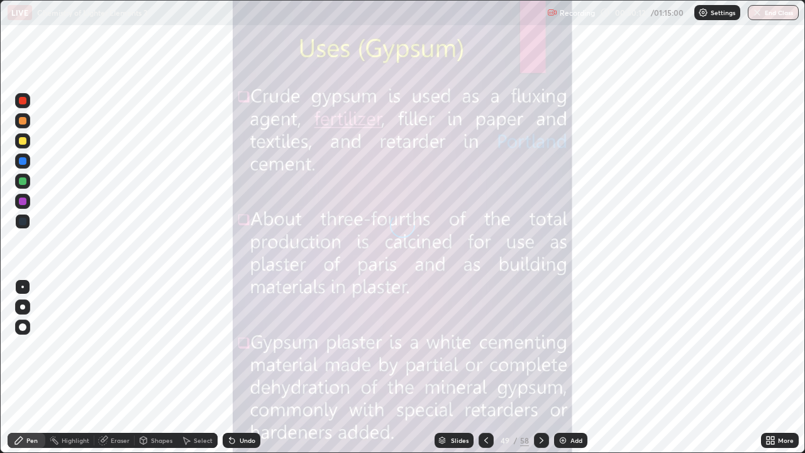
click at [535, 367] on div at bounding box center [541, 440] width 15 height 25
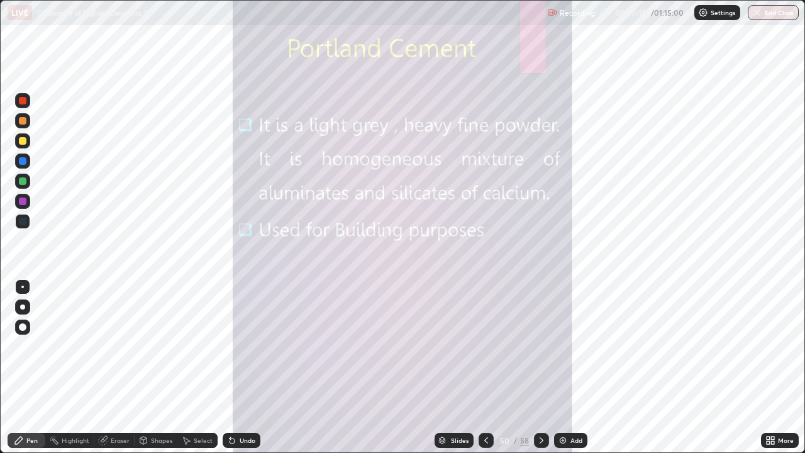
click at [524, 367] on div "58" at bounding box center [524, 440] width 9 height 11
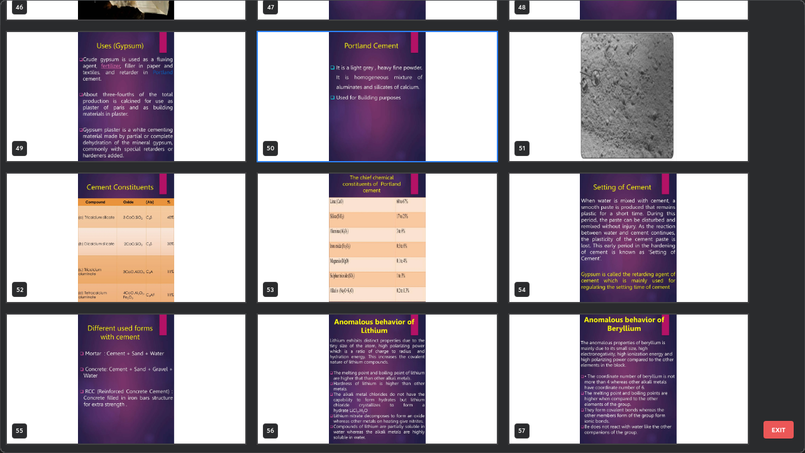
scroll to position [2247, 0]
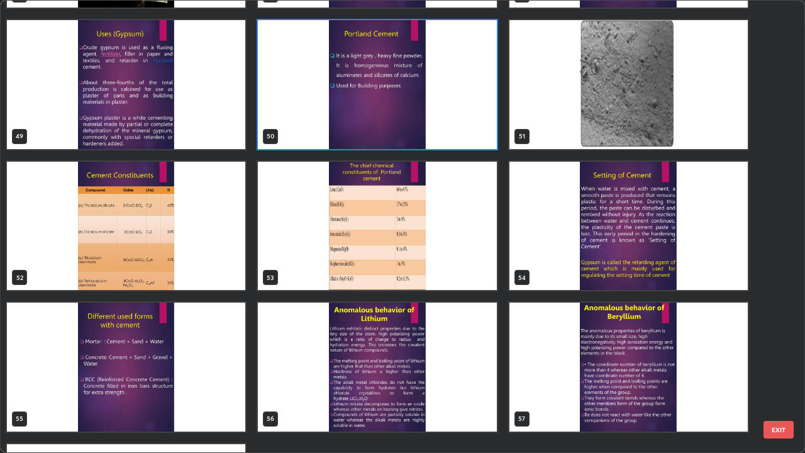
click at [657, 99] on img "grid" at bounding box center [628, 84] width 238 height 129
click at [655, 100] on img "grid" at bounding box center [628, 84] width 238 height 129
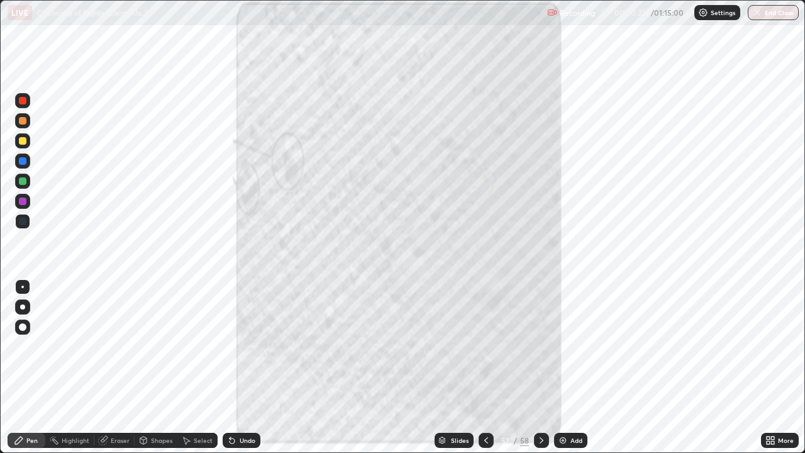
click at [542, 367] on icon at bounding box center [542, 440] width 10 height 10
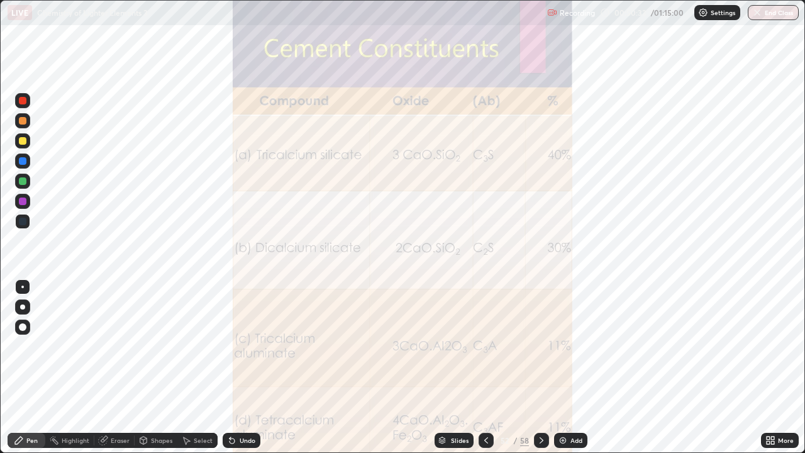
click at [545, 367] on div at bounding box center [541, 440] width 15 height 15
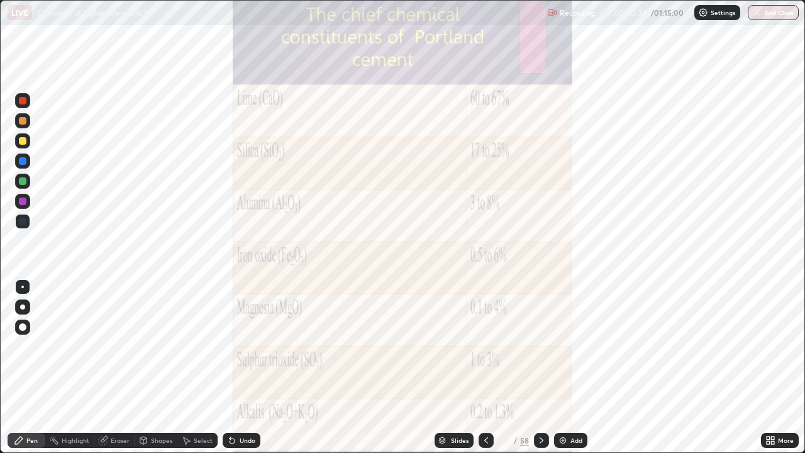
click at [542, 367] on div at bounding box center [541, 440] width 15 height 25
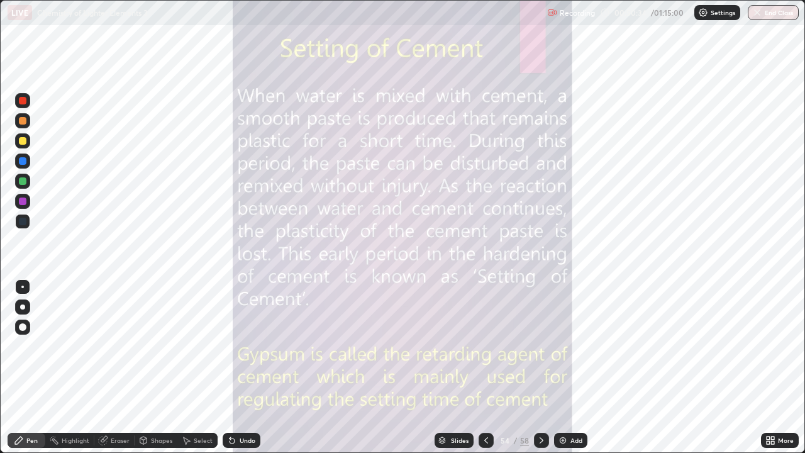
click at [547, 367] on div at bounding box center [541, 440] width 15 height 25
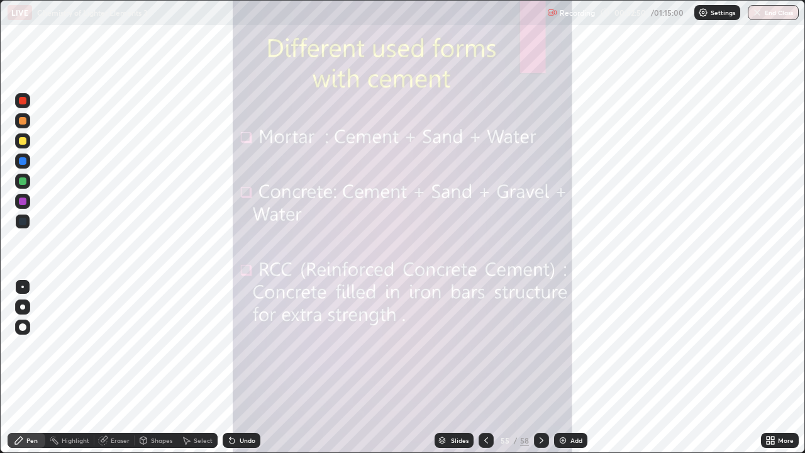
click at [540, 367] on icon at bounding box center [542, 440] width 10 height 10
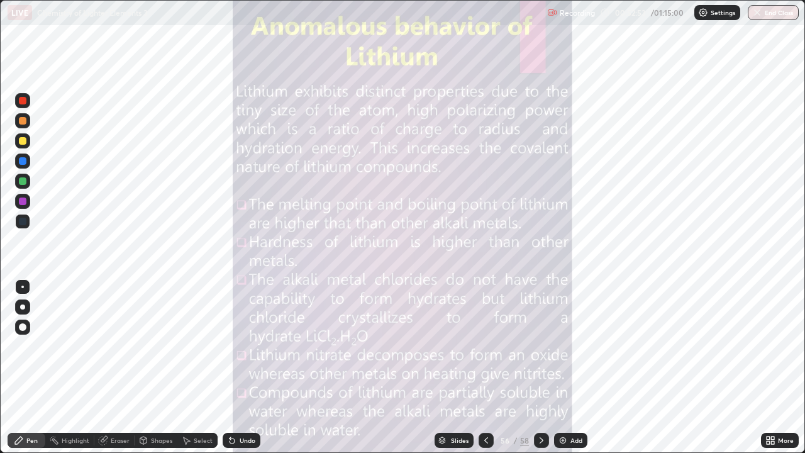
click at [545, 367] on div at bounding box center [541, 440] width 15 height 15
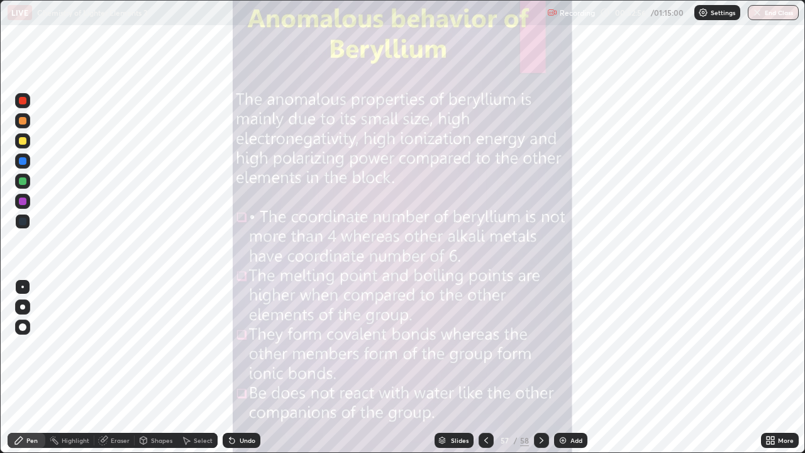
click at [547, 367] on div at bounding box center [541, 440] width 15 height 15
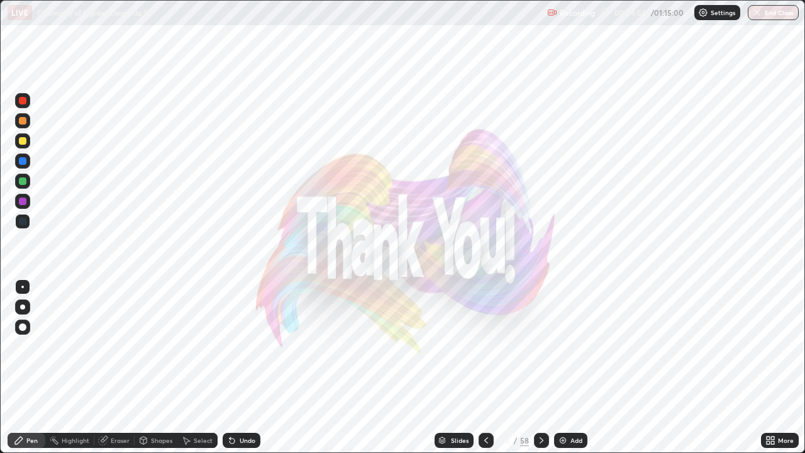
click at [765, 18] on button "End Class" at bounding box center [773, 12] width 51 height 15
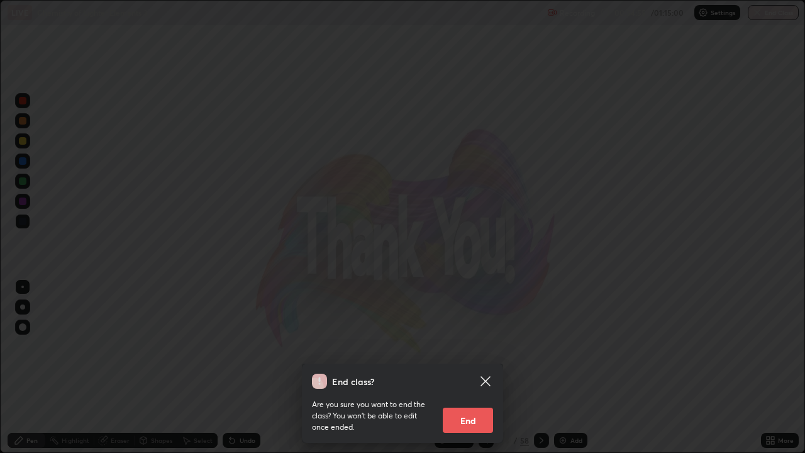
click at [473, 367] on button "End" at bounding box center [468, 420] width 50 height 25
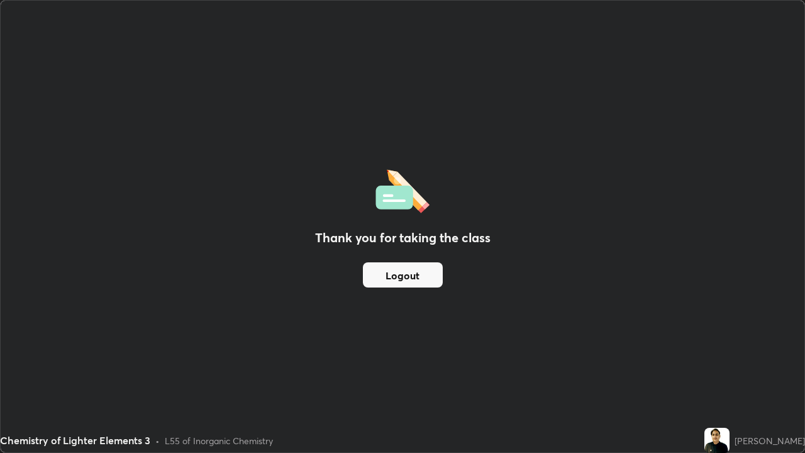
click at [395, 284] on button "Logout" at bounding box center [403, 274] width 80 height 25
